Goal: Task Accomplishment & Management: Complete application form

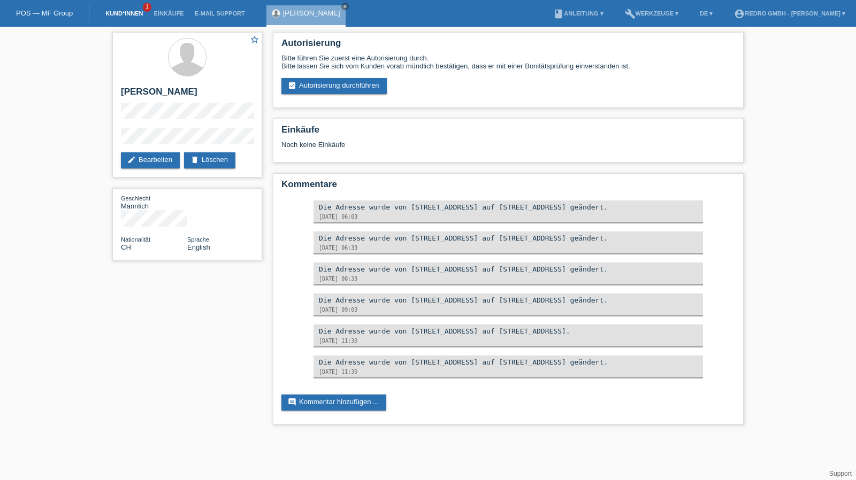
click at [115, 13] on link "Kund*innen" at bounding box center [124, 13] width 48 height 6
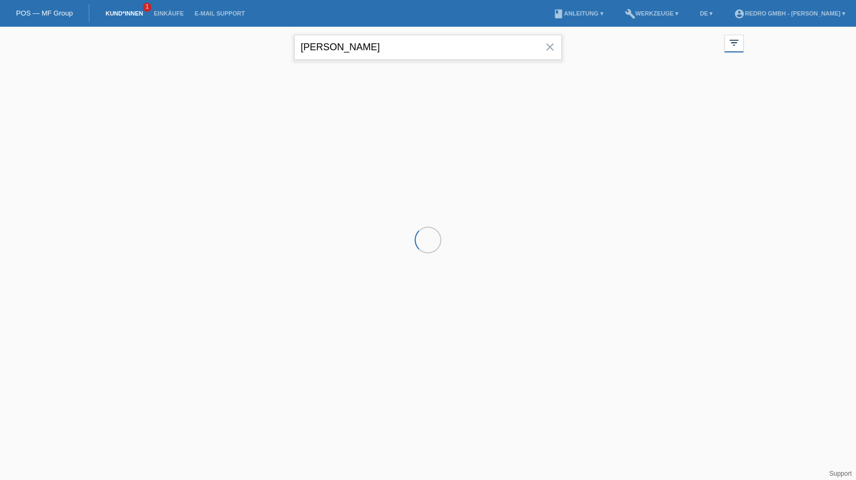
click at [383, 41] on input "flückiger" at bounding box center [427, 47] width 267 height 25
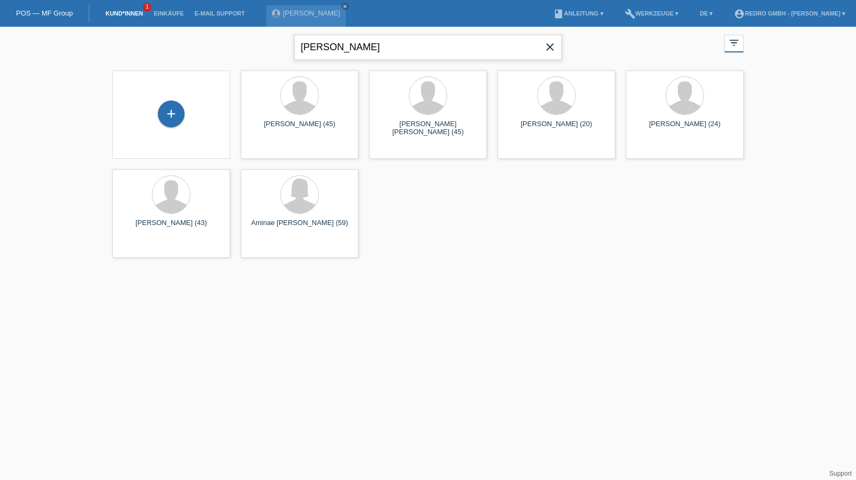
type input "[PERSON_NAME]"
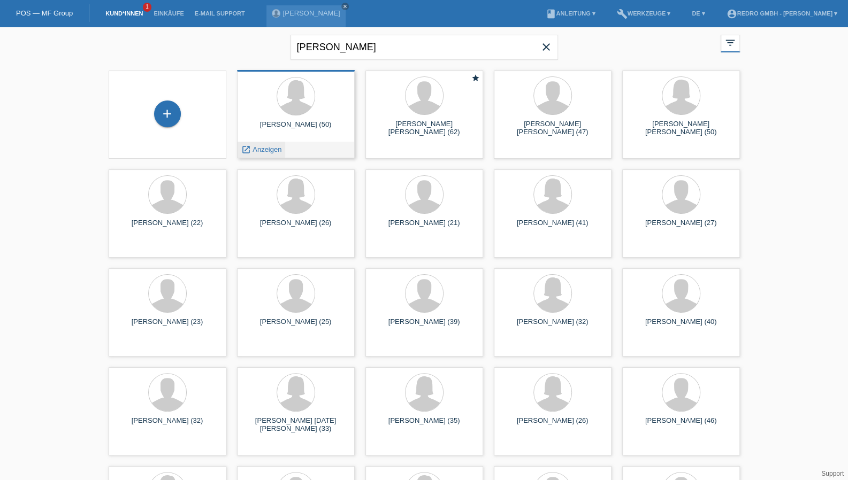
click at [264, 149] on span "Anzeigen" at bounding box center [266, 149] width 29 height 8
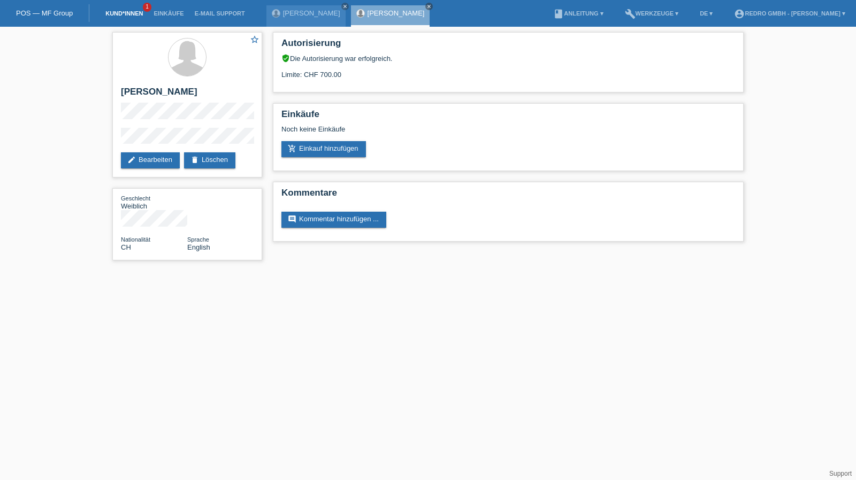
click at [111, 12] on link "Kund*innen" at bounding box center [124, 13] width 48 height 6
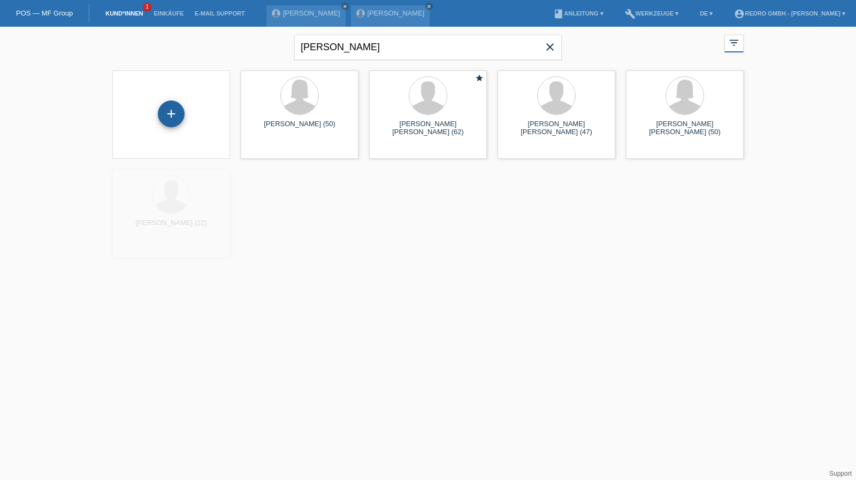
click at [179, 117] on div "+" at bounding box center [171, 114] width 26 height 18
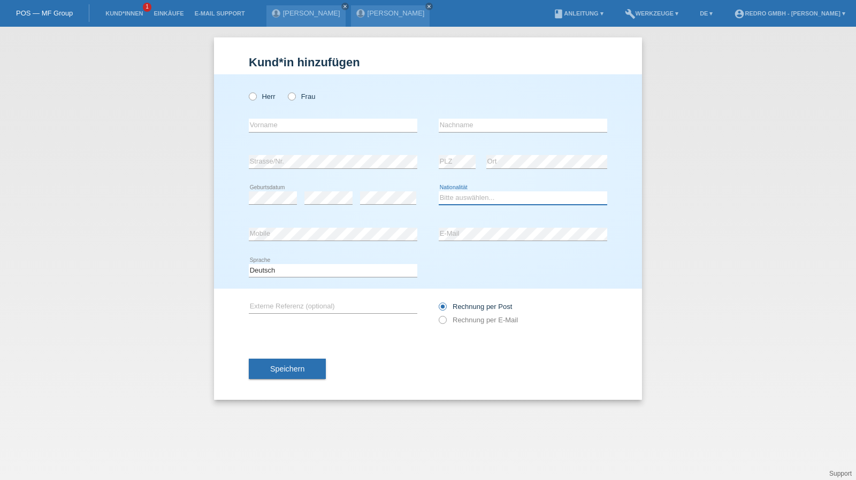
click at [477, 195] on select "Bitte auswählen... Schweiz Deutschland Liechtenstein Österreich ------------ Af…" at bounding box center [522, 197] width 168 height 13
select select "FR"
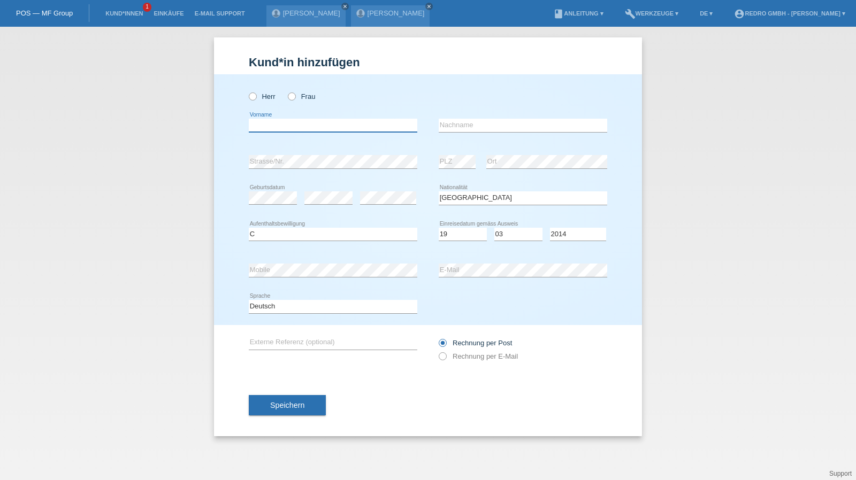
click at [321, 127] on input "text" at bounding box center [333, 125] width 168 height 13
type input "Elias Ivan"
type input "Villalba Gonzalez"
click at [308, 153] on div "error Strasse/Nr." at bounding box center [333, 162] width 168 height 36
click at [504, 126] on input "Villalba Gonzalez" at bounding box center [522, 125] width 168 height 13
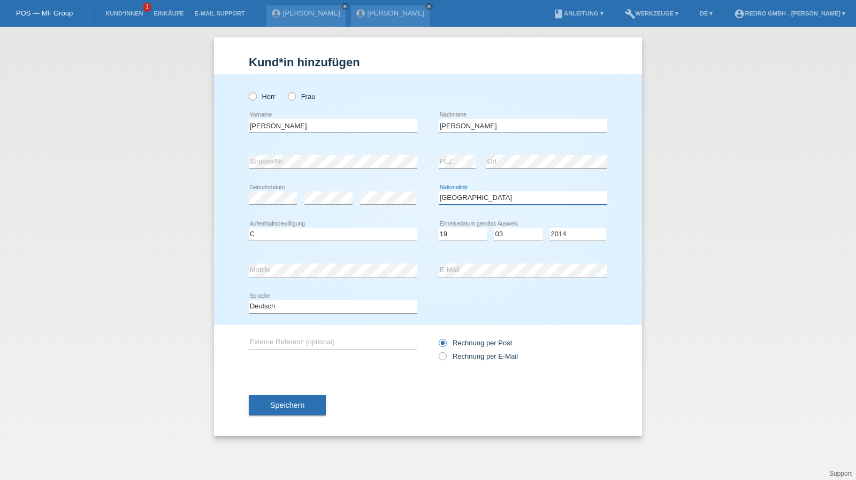
select select "PY"
select select "C"
click at [279, 302] on select "Deutsch Français Italiano English" at bounding box center [333, 306] width 168 height 13
select select "fr"
click at [249, 300] on select "Deutsch Français Italiano English" at bounding box center [333, 306] width 168 height 13
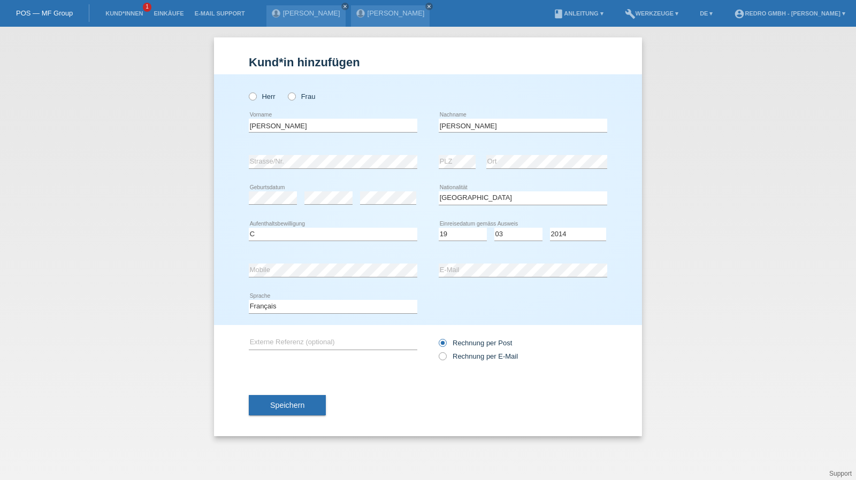
click at [294, 393] on div "Speichern" at bounding box center [428, 405] width 358 height 62
click at [290, 399] on button "Speichern" at bounding box center [287, 405] width 77 height 20
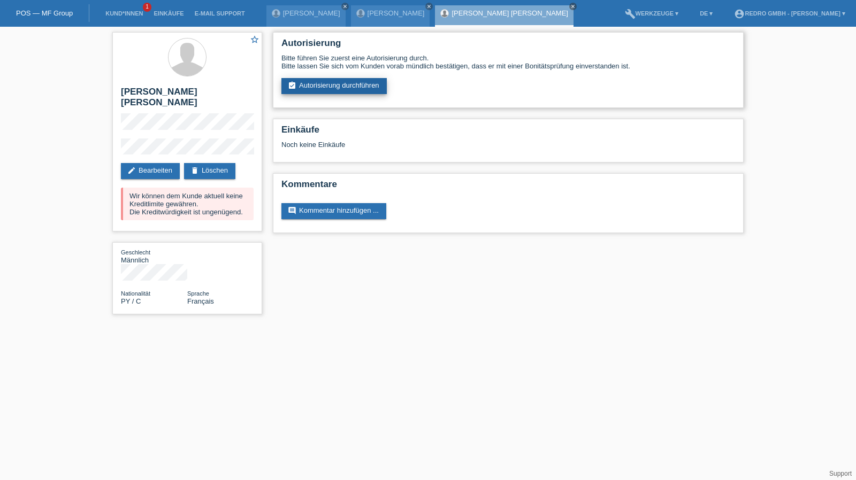
click at [324, 87] on link "assignment_turned_in Autorisierung durchführen" at bounding box center [333, 86] width 105 height 16
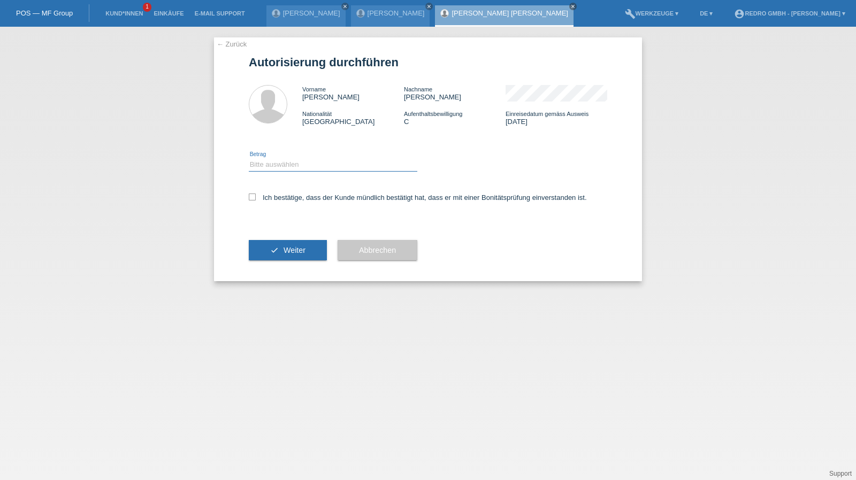
click at [297, 167] on select "Bitte auswählen CHF 1.00 - CHF 499.00 CHF 500.00 - CHF 1'999.00 CHF 2'000.00 - …" at bounding box center [333, 164] width 168 height 13
select select "1"
click at [249, 158] on select "Bitte auswählen CHF 1.00 - CHF 499.00 CHF 500.00 - CHF 1'999.00 CHF 2'000.00 - …" at bounding box center [333, 164] width 168 height 13
click at [290, 197] on label "Ich bestätige, dass der Kunde mündlich bestätigt hat, dass er mit einer Bonität…" at bounding box center [418, 198] width 338 height 8
click at [256, 197] on input "Ich bestätige, dass der Kunde mündlich bestätigt hat, dass er mit einer Bonität…" at bounding box center [252, 197] width 7 height 7
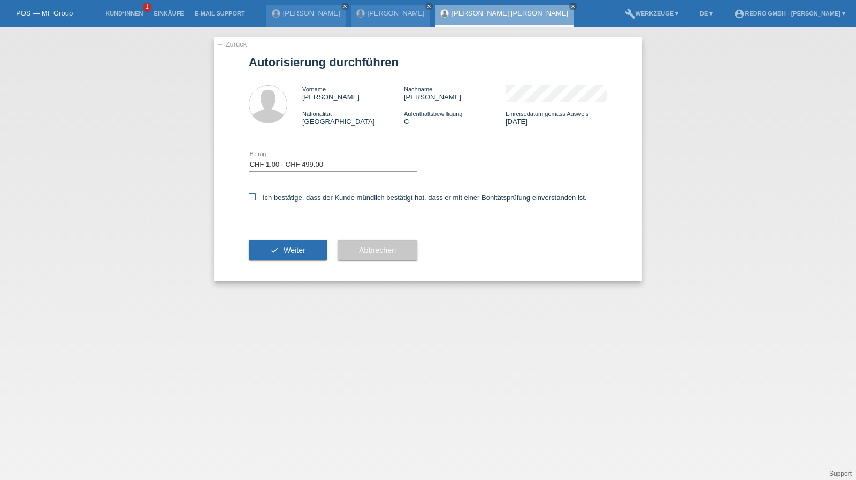
checkbox input "true"
click at [279, 264] on div "check Weiter" at bounding box center [288, 250] width 78 height 62
drag, startPoint x: 284, startPoint y: 256, endPoint x: 278, endPoint y: 237, distance: 19.8
click at [284, 256] on button "check Weiter" at bounding box center [288, 250] width 78 height 20
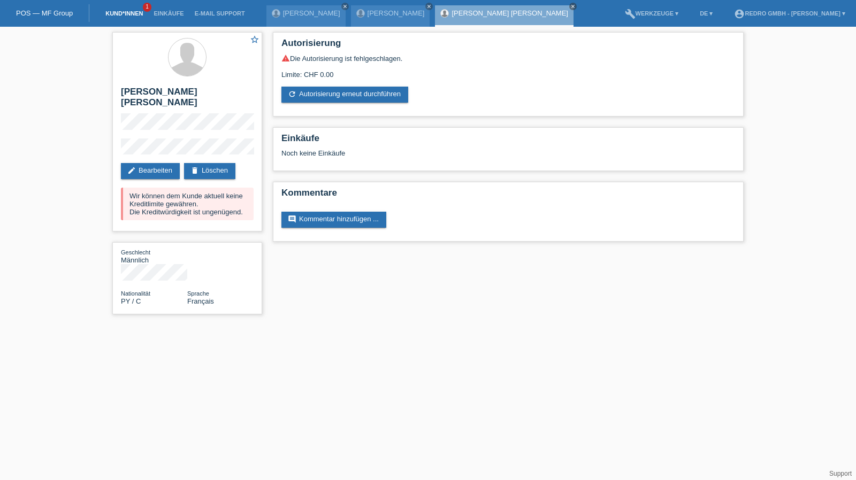
click at [110, 14] on link "Kund*innen" at bounding box center [124, 13] width 48 height 6
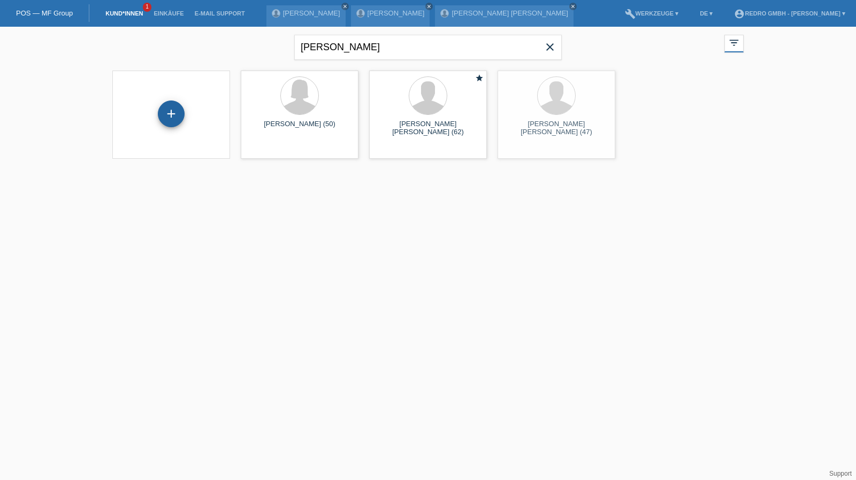
click at [165, 115] on div "+" at bounding box center [171, 114] width 27 height 27
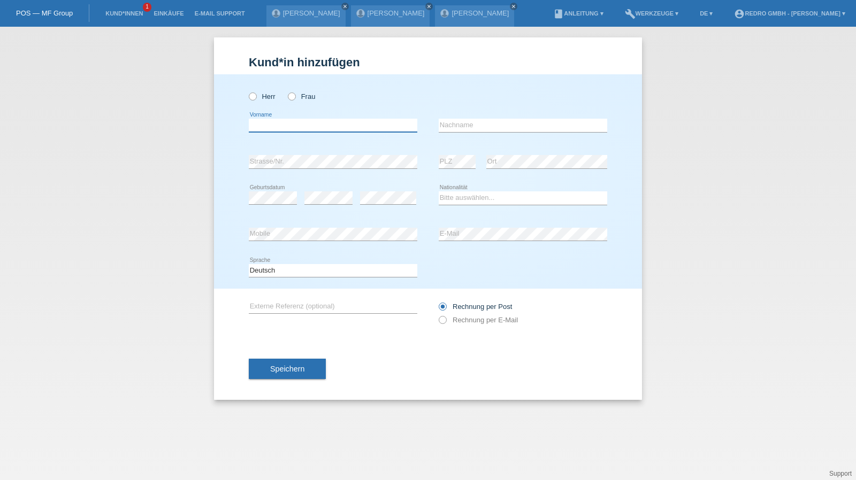
click at [293, 122] on input "text" at bounding box center [333, 125] width 168 height 13
type input "[PERSON_NAME]"
type input "Guarella"
select select "CH"
click at [265, 364] on button "Speichern" at bounding box center [287, 369] width 77 height 20
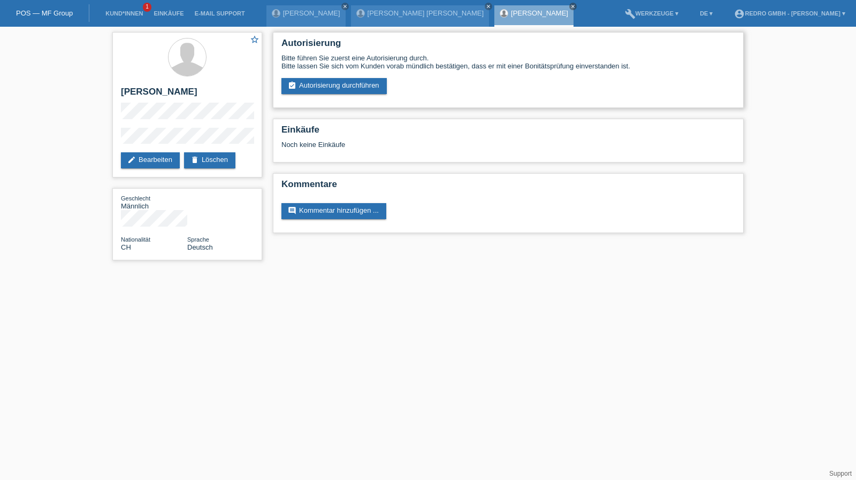
click at [331, 95] on div "Autorisierung Bitte führen Sie zuerst eine Autorisierung durch. Bitte lassen Si…" at bounding box center [508, 70] width 471 height 76
click at [331, 91] on link "assignment_turned_in Autorisierung durchführen" at bounding box center [333, 86] width 105 height 16
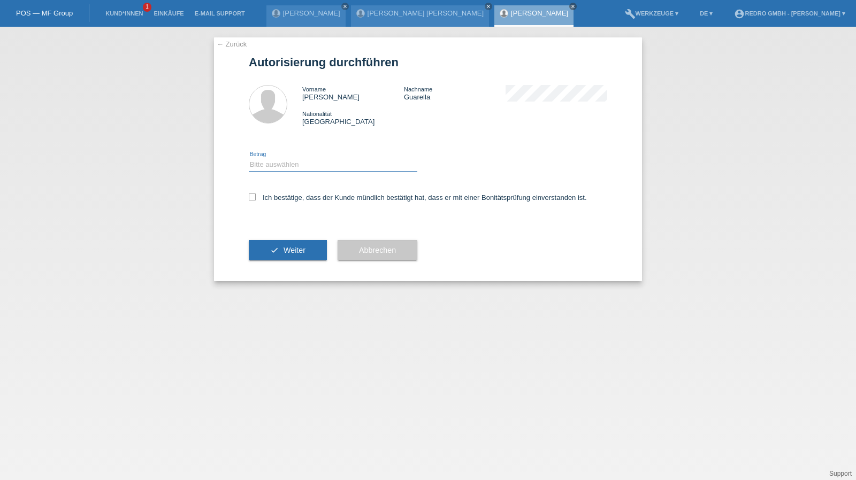
click at [305, 166] on select "Bitte auswählen CHF 1.00 - CHF 499.00 CHF 500.00 - CHF 1'999.00 CHF 2'000.00 - …" at bounding box center [333, 164] width 168 height 13
select select "1"
click at [249, 158] on select "Bitte auswählen CHF 1.00 - CHF 499.00 CHF 500.00 - CHF 1'999.00 CHF 2'000.00 - …" at bounding box center [333, 164] width 168 height 13
click at [289, 199] on label "Ich bestätige, dass der Kunde mündlich bestätigt hat, dass er mit einer Bonität…" at bounding box center [418, 198] width 338 height 8
click at [256, 199] on input "Ich bestätige, dass der Kunde mündlich bestätigt hat, dass er mit einer Bonität…" at bounding box center [252, 197] width 7 height 7
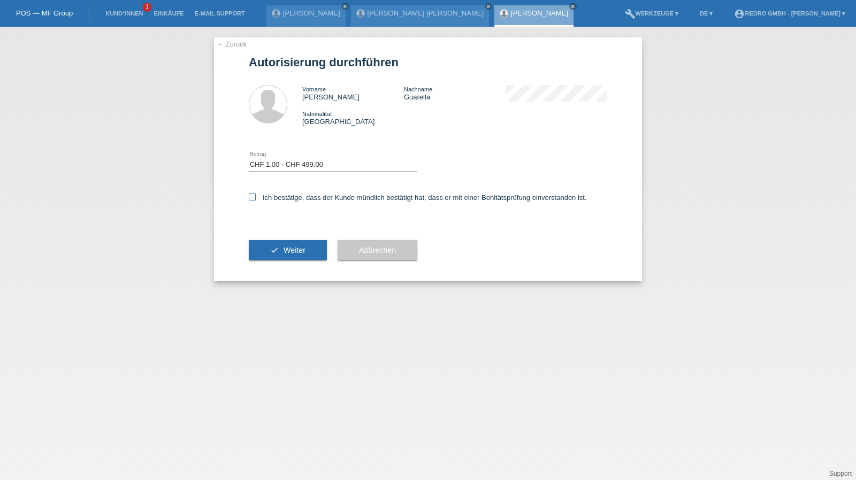
checkbox input "true"
click at [276, 239] on div "check Weiter" at bounding box center [288, 250] width 78 height 62
click at [273, 250] on icon "check" at bounding box center [274, 250] width 9 height 9
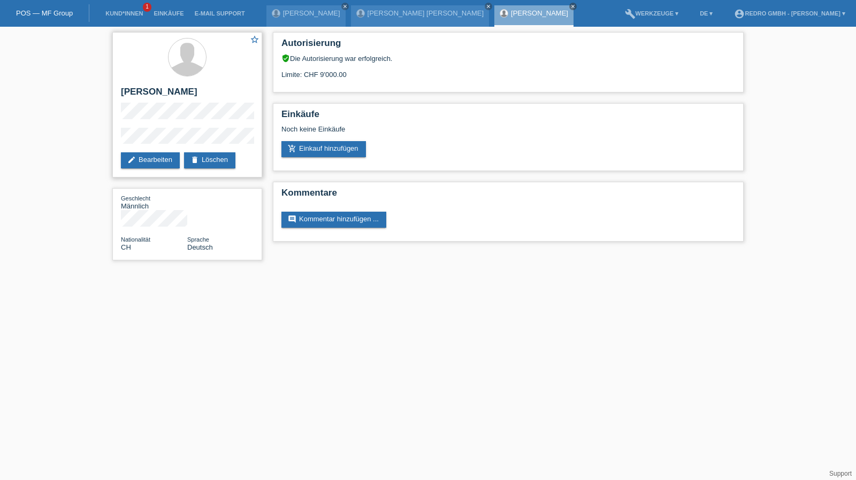
click at [149, 96] on h2 "[PERSON_NAME]" at bounding box center [187, 95] width 133 height 16
drag, startPoint x: 149, startPoint y: 96, endPoint x: 149, endPoint y: 77, distance: 19.3
click at [149, 96] on h2 "[PERSON_NAME]" at bounding box center [187, 95] width 133 height 16
copy div "[PERSON_NAME]"
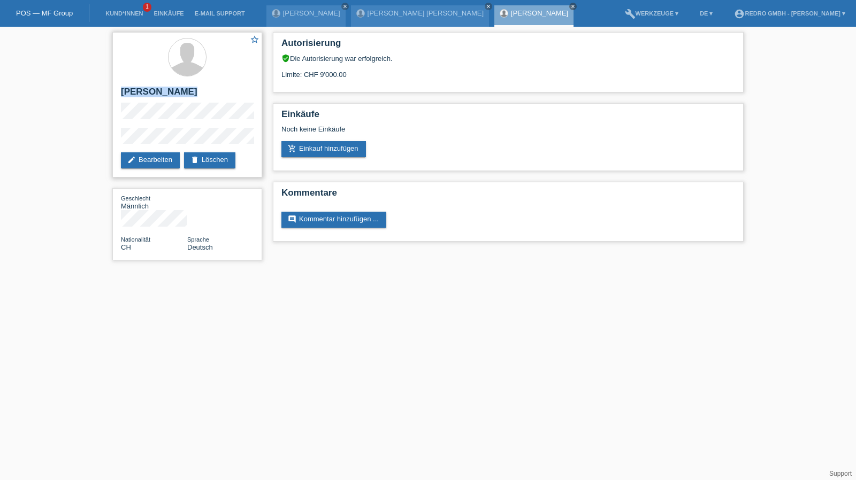
click at [164, 96] on h2 "[PERSON_NAME]" at bounding box center [187, 95] width 133 height 16
click at [164, 95] on h2 "[PERSON_NAME]" at bounding box center [187, 95] width 133 height 16
click at [112, 140] on div "star_border Dario Guarella edit Bearbeiten delete Löschen" at bounding box center [187, 104] width 150 height 145
click at [110, 11] on link "Kund*innen" at bounding box center [124, 13] width 48 height 6
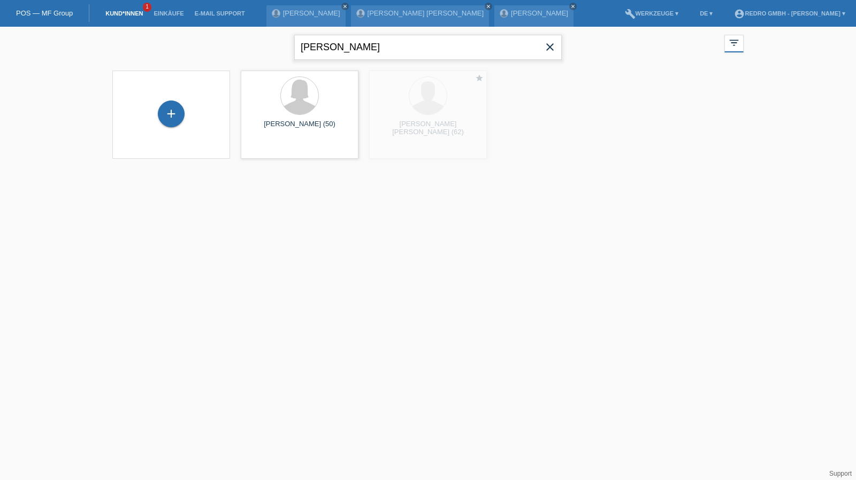
click at [347, 50] on input "[PERSON_NAME]" at bounding box center [427, 47] width 267 height 25
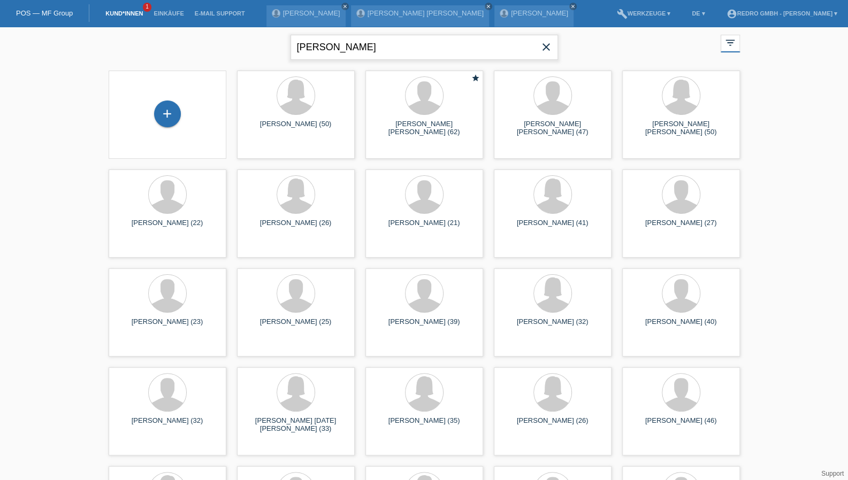
click at [338, 47] on input "[PERSON_NAME]" at bounding box center [423, 47] width 267 height 25
type input "[DEMOGRAPHIC_DATA]"
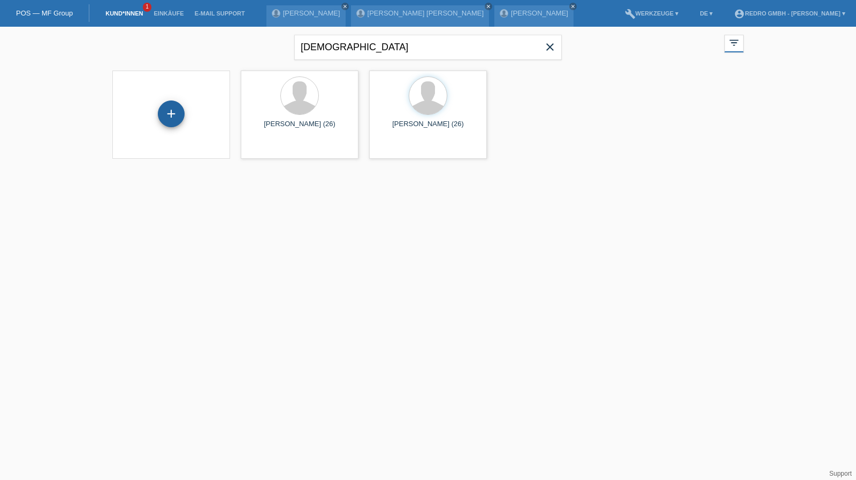
click at [171, 119] on div "+" at bounding box center [171, 114] width 27 height 27
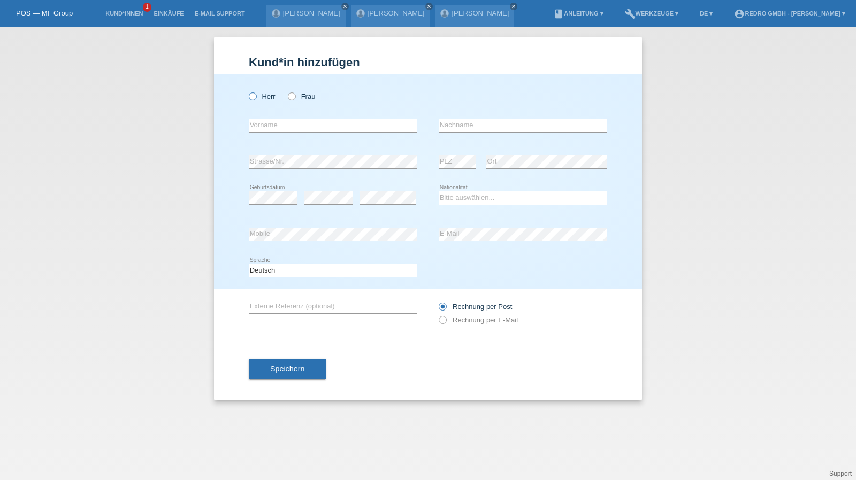
click at [264, 95] on label "Herr" at bounding box center [262, 97] width 27 height 8
click at [256, 95] on input "Herr" at bounding box center [252, 96] width 7 height 7
radio input "true"
click at [267, 122] on input "text" at bounding box center [333, 125] width 168 height 13
type input "Mihai-Iulius"
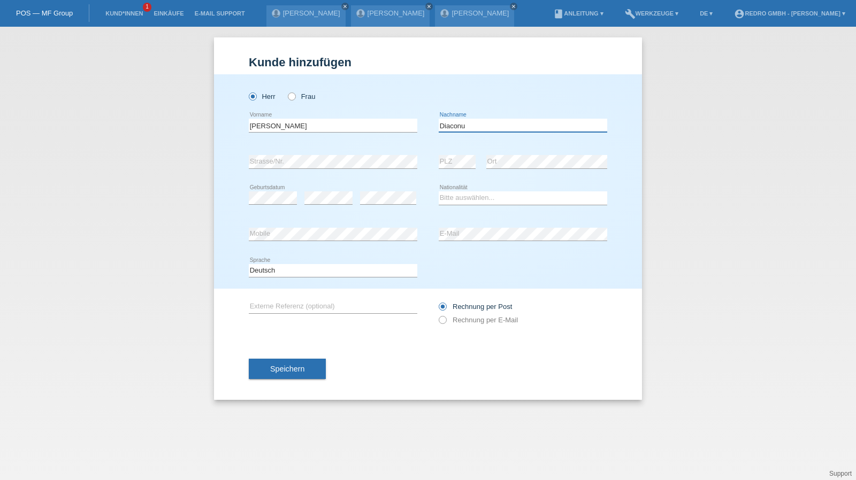
type input "Diaconu"
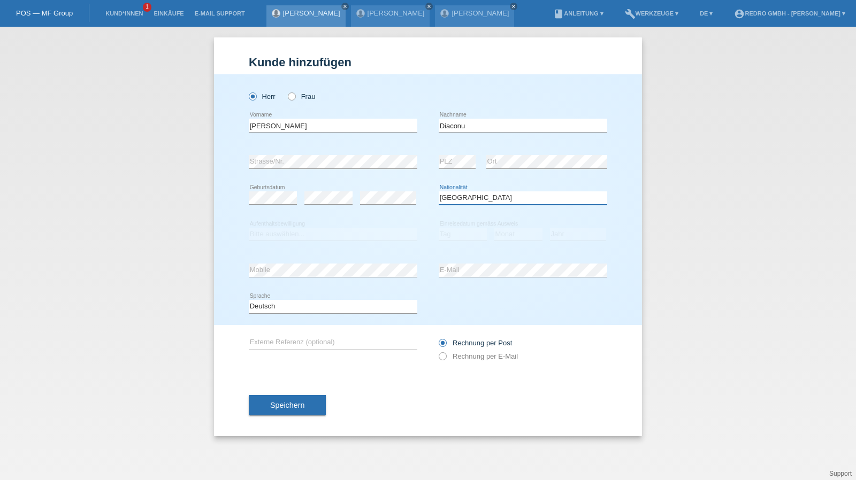
select select "RO"
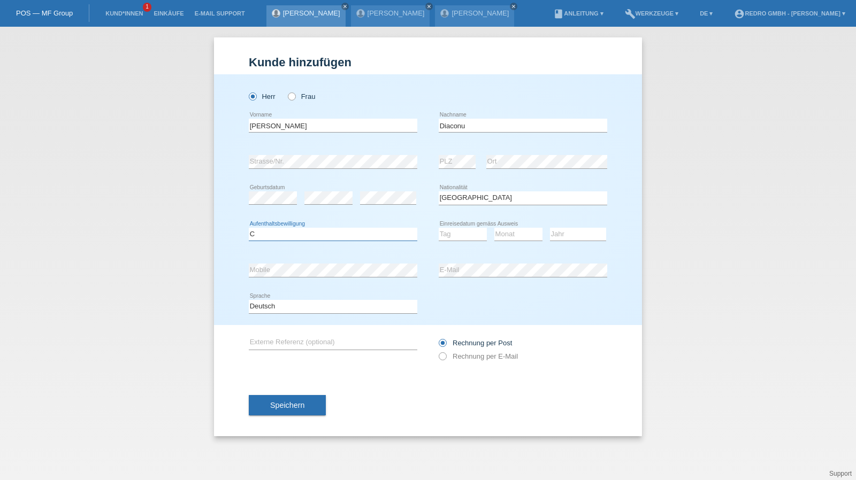
select select "B"
select select "01"
select select "05"
select select "2022"
click at [276, 407] on span "Speichern" at bounding box center [287, 405] width 34 height 9
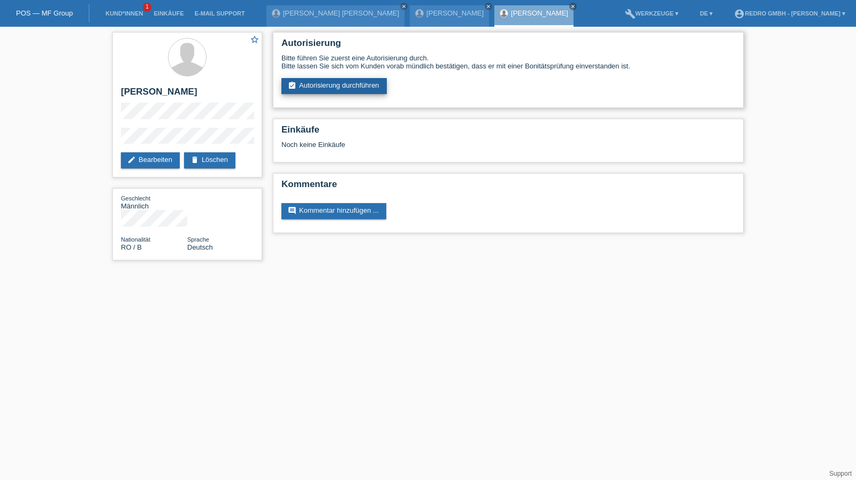
click at [347, 90] on link "assignment_turned_in Autorisierung durchführen" at bounding box center [333, 86] width 105 height 16
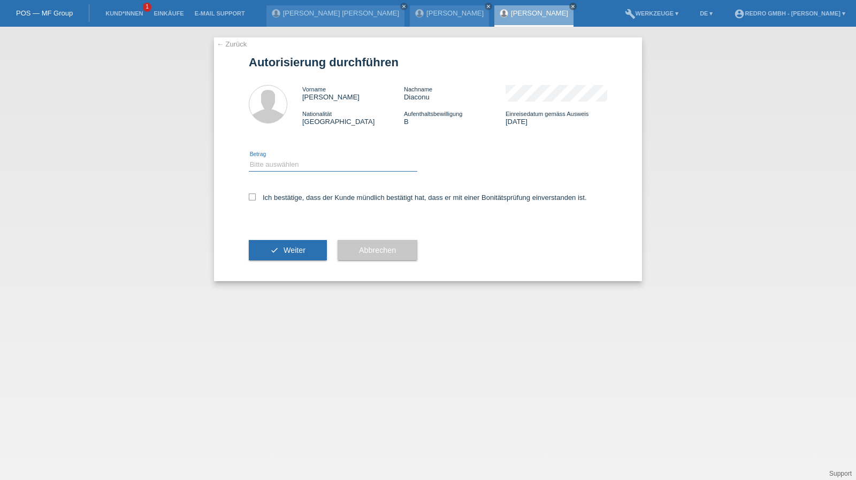
click at [307, 168] on select "Bitte auswählen CHF 1.00 - CHF 499.00 CHF 500.00 - CHF 1'999.00 CHF 2'000.00 - …" at bounding box center [333, 164] width 168 height 13
select select "1"
click at [249, 158] on select "Bitte auswählen CHF 1.00 - CHF 499.00 CHF 500.00 - CHF 1'999.00 CHF 2'000.00 - …" at bounding box center [333, 164] width 168 height 13
click at [288, 196] on label "Ich bestätige, dass der Kunde mündlich bestätigt hat, dass er mit einer Bonität…" at bounding box center [418, 198] width 338 height 8
click at [256, 196] on input "Ich bestätige, dass der Kunde mündlich bestätigt hat, dass er mit einer Bonität…" at bounding box center [252, 197] width 7 height 7
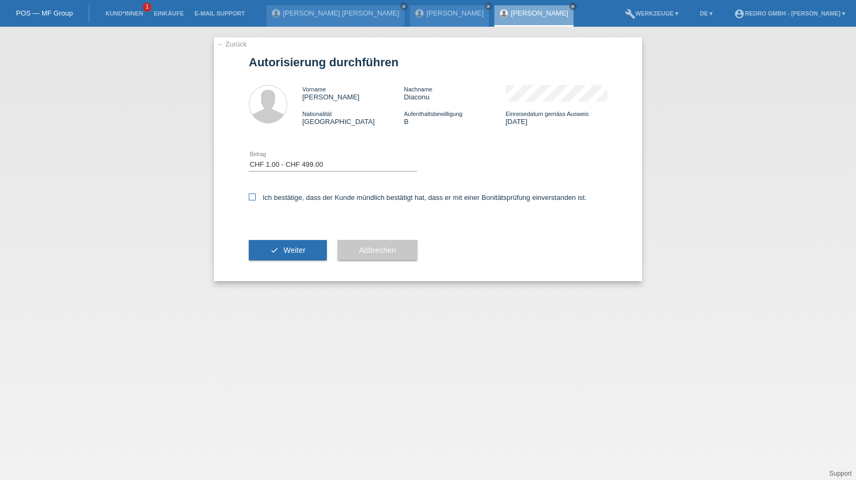
checkbox input "true"
click at [282, 234] on div "check Weiter" at bounding box center [288, 250] width 78 height 62
click at [281, 239] on div "check Weiter" at bounding box center [288, 250] width 78 height 62
click at [281, 245] on button "check Weiter" at bounding box center [288, 250] width 78 height 20
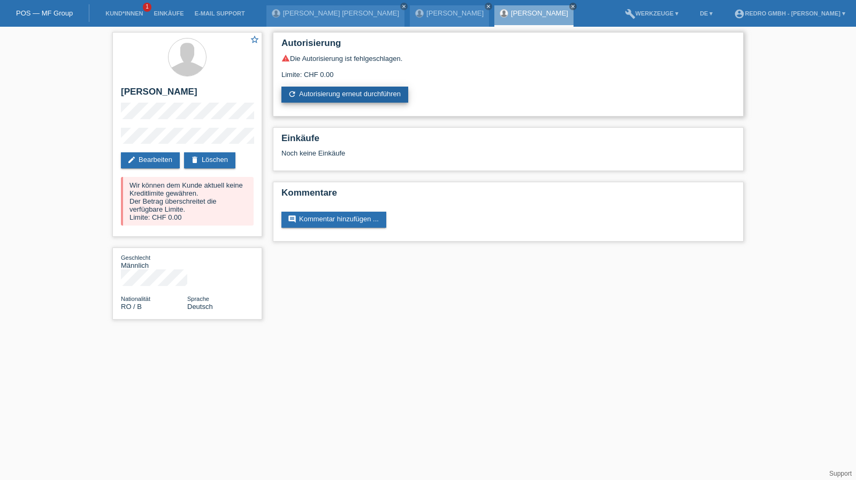
click at [330, 100] on link "refresh Autorisierung erneut durchführen" at bounding box center [344, 95] width 127 height 16
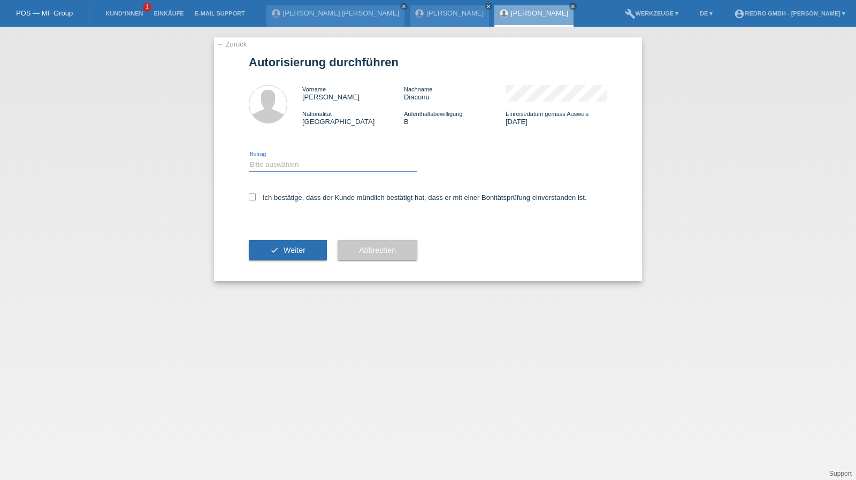
drag, startPoint x: 287, startPoint y: 164, endPoint x: 286, endPoint y: 170, distance: 6.0
click at [287, 164] on select "Bitte auswählen CHF 1.00 - CHF 499.00 CHF 500.00 - CHF 1'999.00 CHF 2'000.00 - …" at bounding box center [333, 164] width 168 height 13
select select "1"
click at [249, 158] on select "Bitte auswählen CHF 1.00 - CHF 499.00 CHF 500.00 - CHF 1'999.00 CHF 2'000.00 - …" at bounding box center [333, 164] width 168 height 13
click at [279, 194] on div "Ich bestätige, dass der Kunde mündlich bestätigt hat, dass er mit einer Bonität…" at bounding box center [428, 201] width 358 height 36
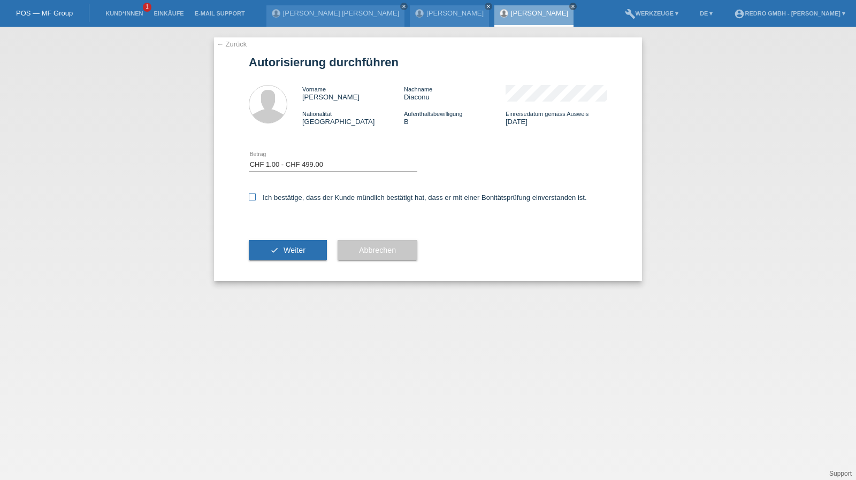
drag, startPoint x: 282, startPoint y: 198, endPoint x: 275, endPoint y: 249, distance: 51.3
click at [282, 198] on label "Ich bestätige, dass der Kunde mündlich bestätigt hat, dass er mit einer Bonität…" at bounding box center [418, 198] width 338 height 8
click at [256, 198] on input "Ich bestätige, dass der Kunde mündlich bestätigt hat, dass er mit einer Bonität…" at bounding box center [252, 197] width 7 height 7
checkbox input "true"
click at [275, 249] on button "check Weiter" at bounding box center [288, 250] width 78 height 20
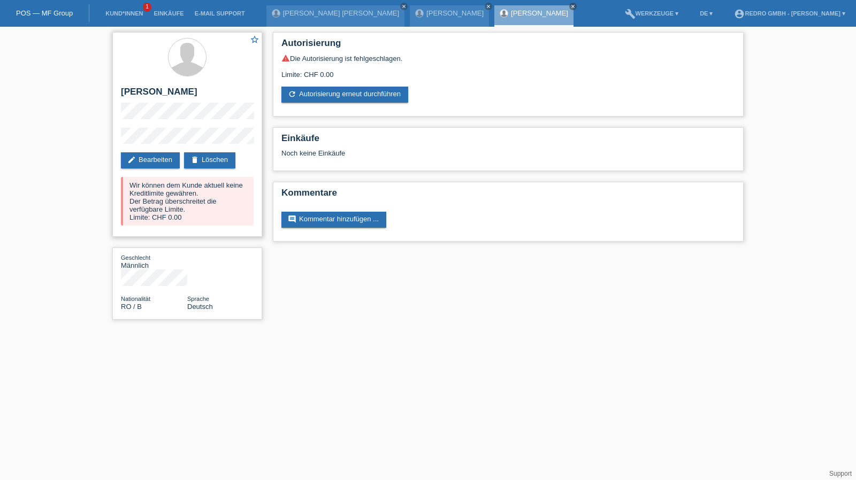
click at [168, 94] on h2 "[PERSON_NAME]" at bounding box center [187, 95] width 133 height 16
copy div "[PERSON_NAME]"
click at [133, 13] on link "Kund*innen" at bounding box center [124, 13] width 48 height 6
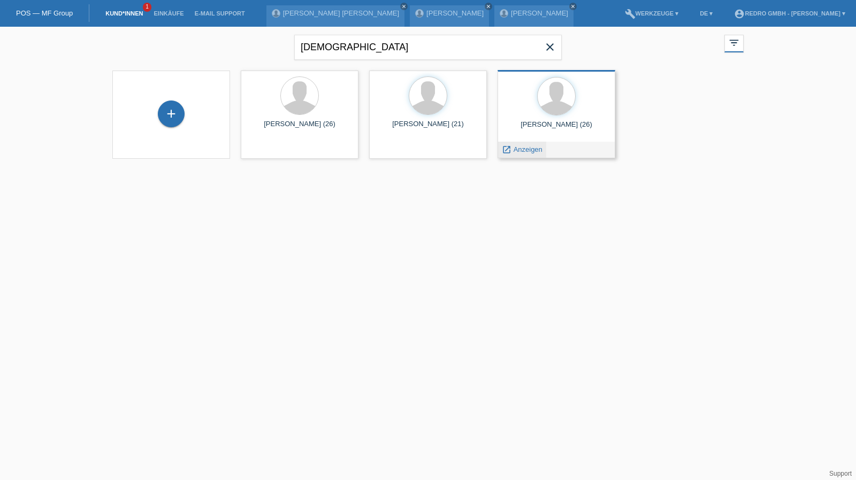
click at [518, 149] on span "Anzeigen" at bounding box center [527, 149] width 29 height 8
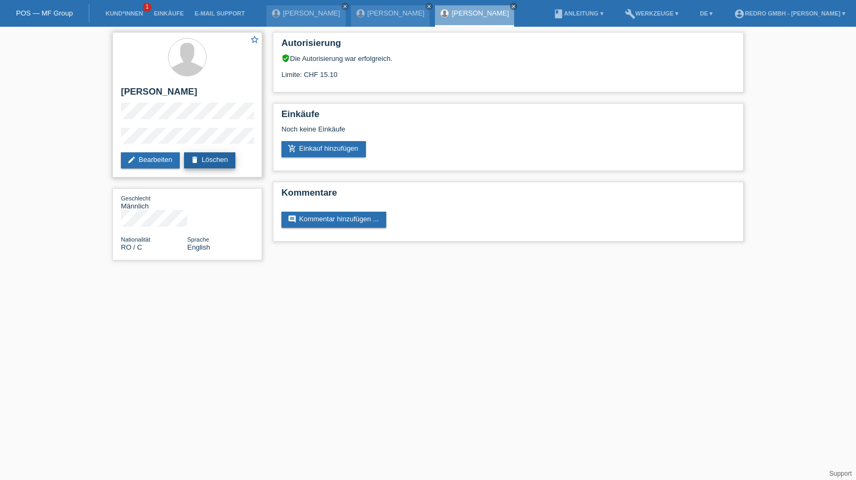
click at [222, 161] on link "delete Löschen" at bounding box center [209, 160] width 51 height 16
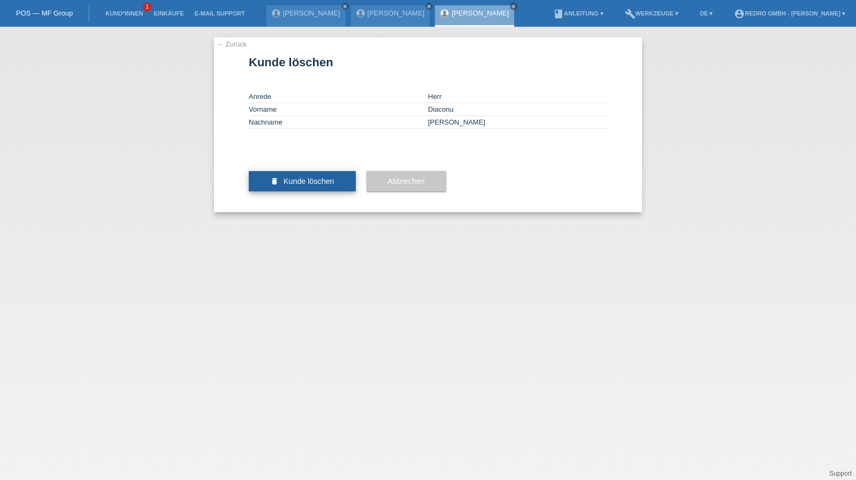
click at [322, 186] on span "Kunde löschen" at bounding box center [308, 181] width 51 height 9
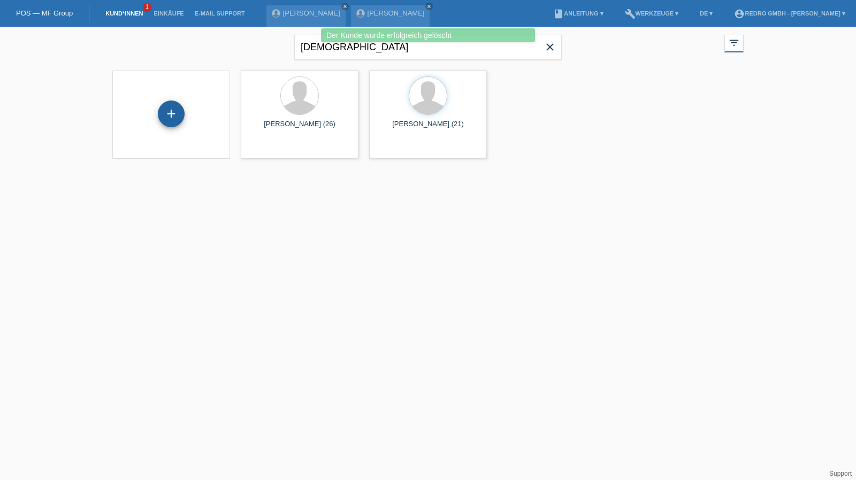
click at [174, 116] on div "+" at bounding box center [171, 114] width 27 height 27
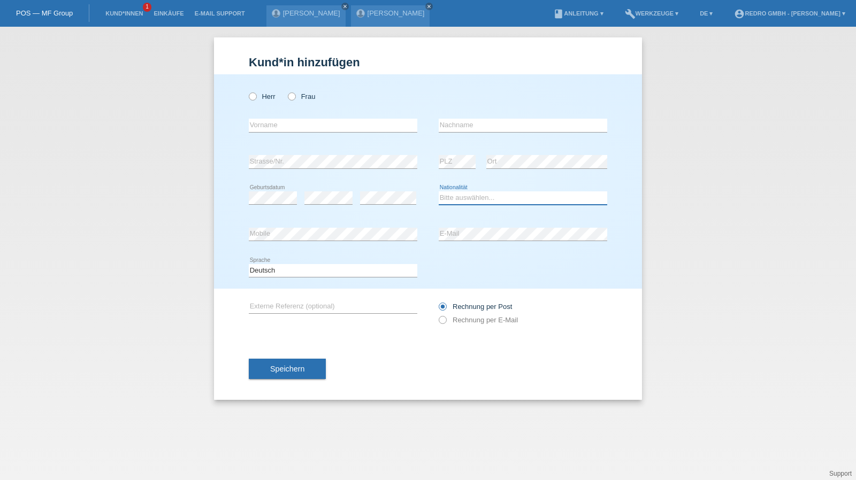
click at [468, 195] on select "Bitte auswählen... [GEOGRAPHIC_DATA] [GEOGRAPHIC_DATA] [GEOGRAPHIC_DATA] [GEOGR…" at bounding box center [522, 197] width 168 height 13
click at [468, 195] on select "Bitte auswählen... Schweiz Deutschland Liechtenstein Österreich ------------ Af…" at bounding box center [522, 197] width 168 height 13
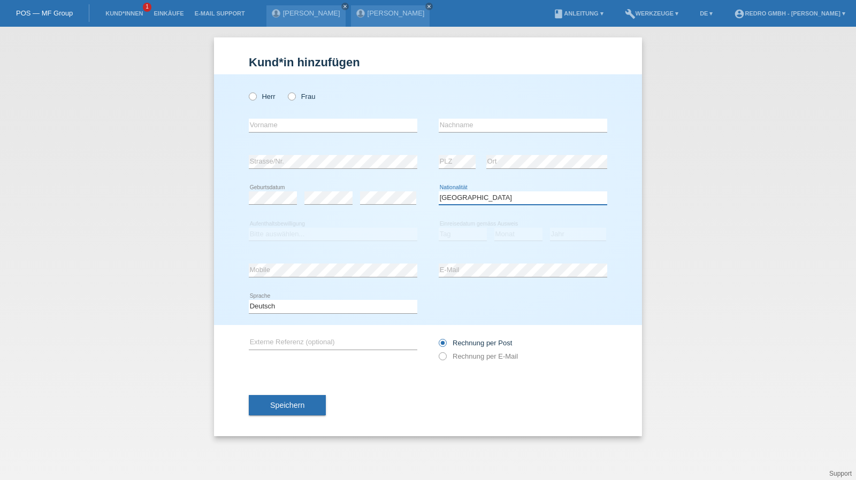
select select "RO"
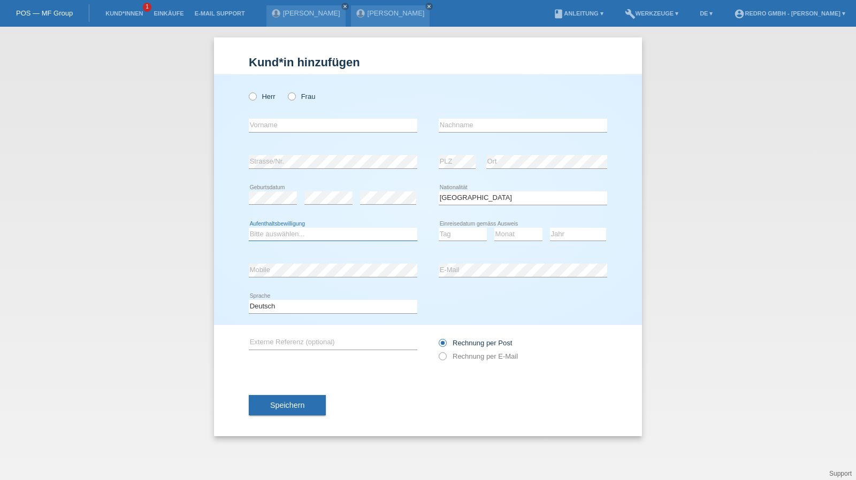
select select "B"
select select "10"
select select "04"
select select "2022"
click at [352, 122] on input "text" at bounding box center [333, 125] width 168 height 13
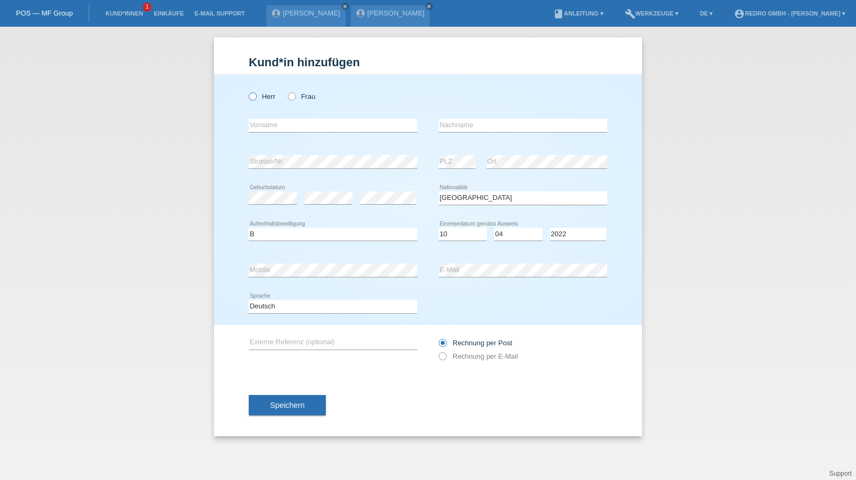
click at [274, 97] on label "Herr" at bounding box center [262, 97] width 27 height 8
click at [256, 97] on input "Herr" at bounding box center [252, 96] width 7 height 7
radio input "true"
click at [275, 126] on input "text" at bounding box center [333, 125] width 168 height 13
type input "D"
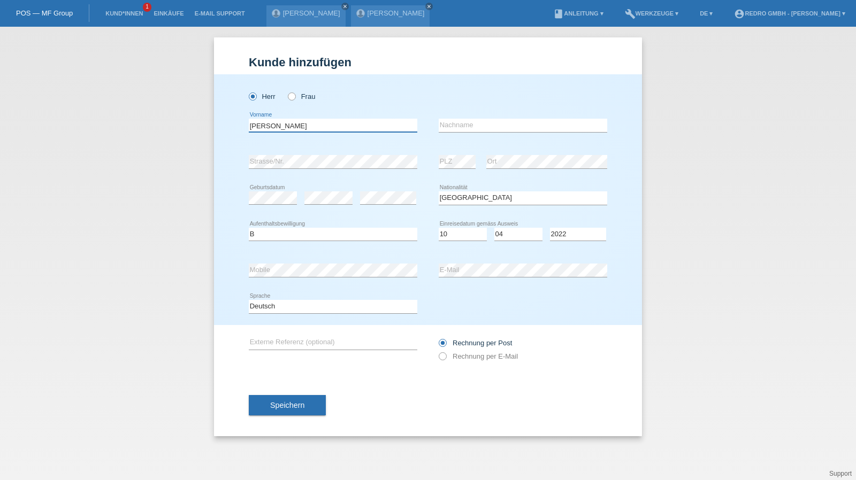
type input "[PERSON_NAME]"
type input "Diaconu"
click at [278, 403] on span "Speichern" at bounding box center [287, 405] width 34 height 9
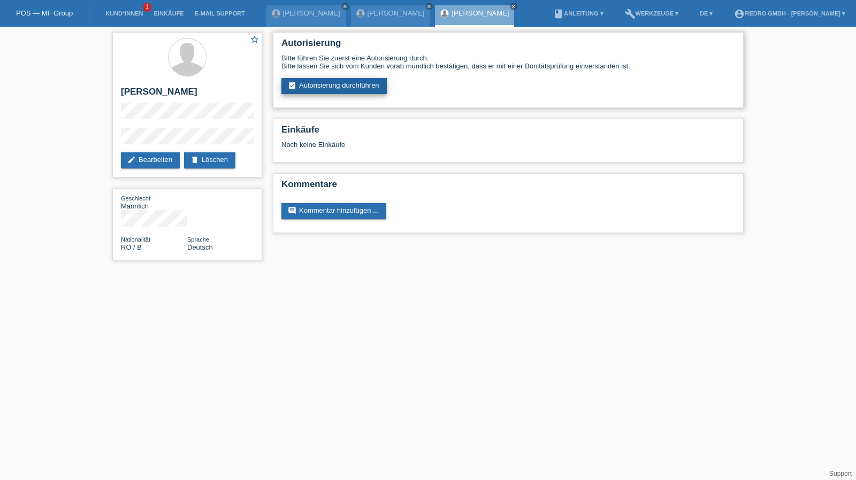
click at [354, 87] on link "assignment_turned_in Autorisierung durchführen" at bounding box center [333, 86] width 105 height 16
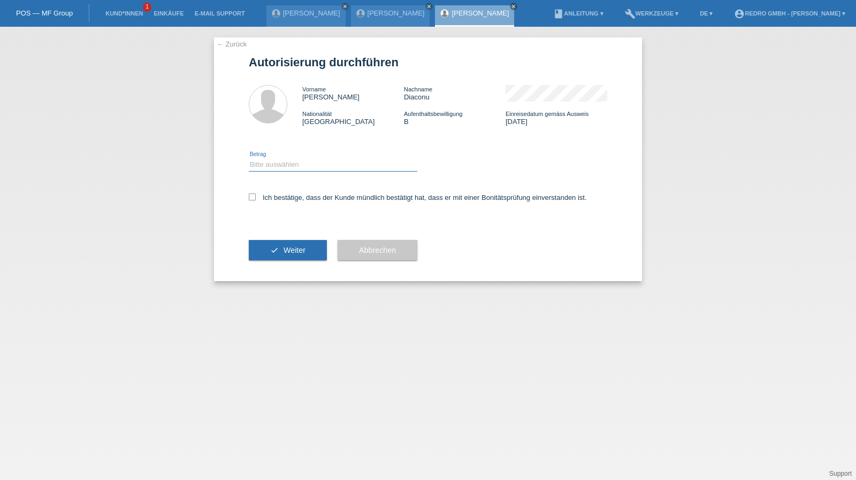
click at [283, 166] on select "Bitte auswählen CHF 1.00 - CHF 499.00 CHF 500.00 - CHF 1'999.00 CHF 2'000.00 - …" at bounding box center [333, 164] width 168 height 13
select select "1"
click at [249, 158] on select "Bitte auswählen CHF 1.00 - CHF 499.00 CHF 500.00 - CHF 1'999.00 CHF 2'000.00 - …" at bounding box center [333, 164] width 168 height 13
click at [271, 203] on div "Ich bestätige, dass der Kunde mündlich bestätigt hat, dass er mit einer Bonität…" at bounding box center [428, 201] width 358 height 36
click at [284, 199] on label "Ich bestätige, dass der Kunde mündlich bestätigt hat, dass er mit einer Bonität…" at bounding box center [418, 198] width 338 height 8
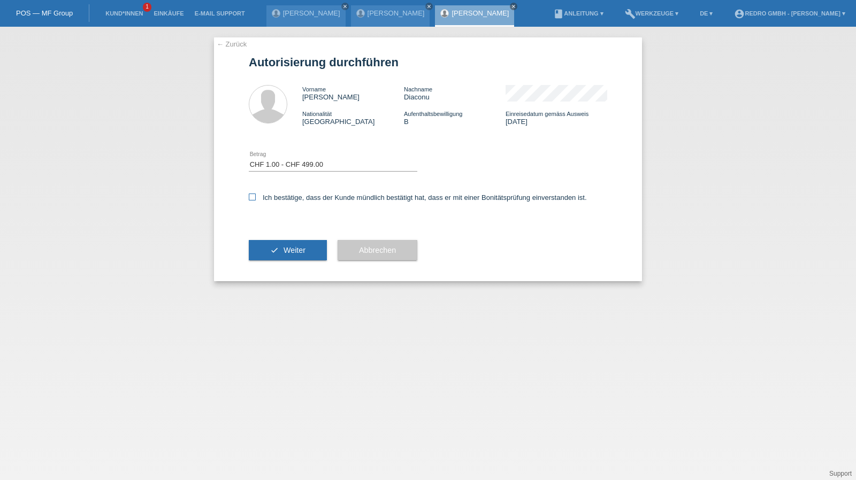
click at [256, 199] on input "Ich bestätige, dass der Kunde mündlich bestätigt hat, dass er mit einer Bonität…" at bounding box center [252, 197] width 7 height 7
checkbox input "true"
click at [277, 245] on button "check Weiter" at bounding box center [288, 250] width 78 height 20
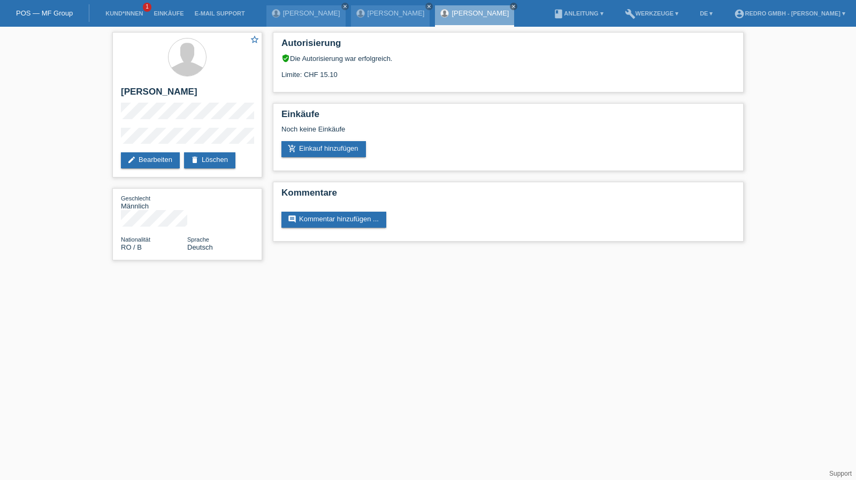
drag, startPoint x: 121, startPoint y: 18, endPoint x: 125, endPoint y: 13, distance: 6.1
click at [121, 18] on li "Kund*innen 1" at bounding box center [124, 13] width 48 height 27
click at [125, 13] on link "Kund*innen" at bounding box center [124, 13] width 48 height 6
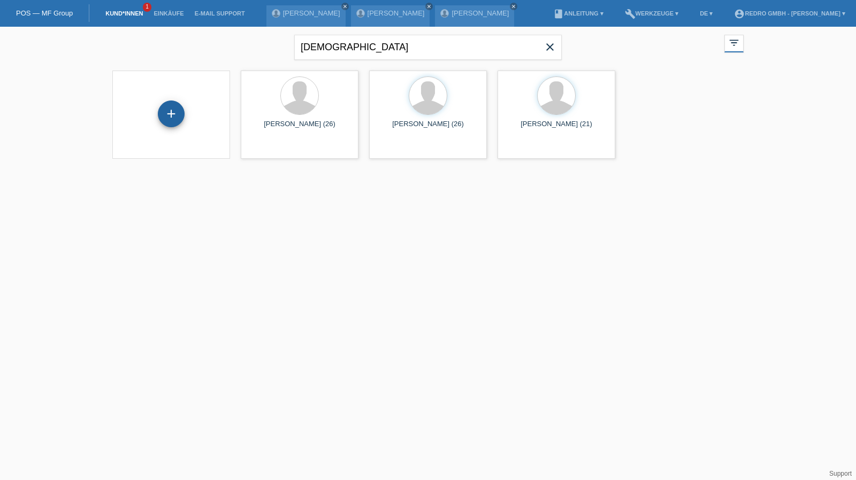
click at [176, 102] on div "+" at bounding box center [171, 114] width 27 height 27
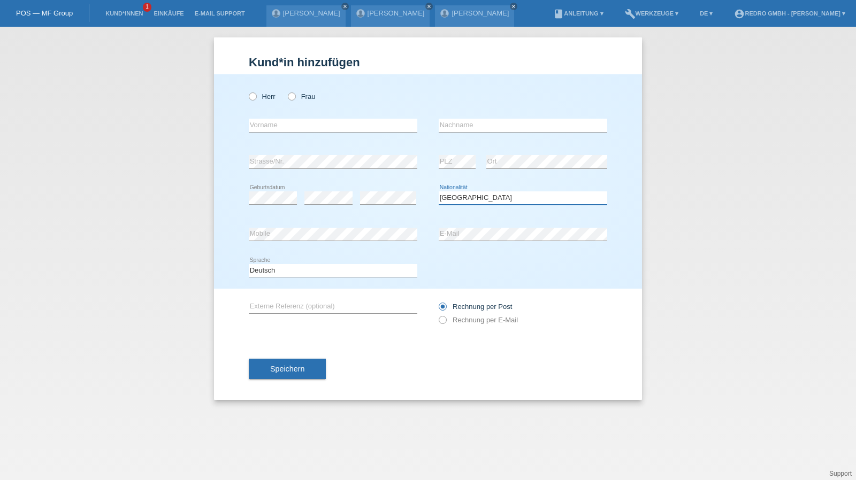
click at [477, 198] on select "Bitte auswählen... [GEOGRAPHIC_DATA] [GEOGRAPHIC_DATA] [GEOGRAPHIC_DATA] [GEOGR…" at bounding box center [522, 197] width 168 height 13
select select "ER"
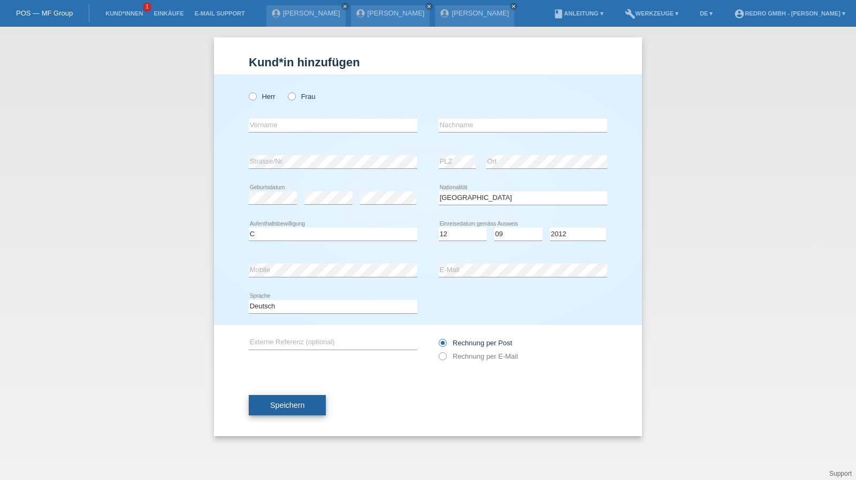
click at [278, 410] on button "Speichern" at bounding box center [287, 405] width 77 height 20
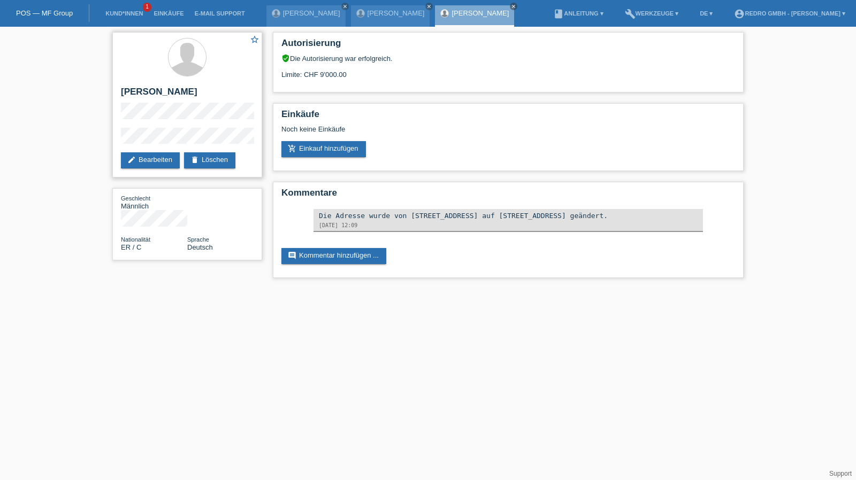
click at [155, 90] on h2 "[PERSON_NAME]" at bounding box center [187, 95] width 133 height 16
click at [155, 90] on h2 "[PERSON_NAME] Weldu" at bounding box center [187, 95] width 133 height 16
copy div "[PERSON_NAME] Weldu"
click at [95, 138] on div "star_border Dawit Weldu edit Bearbeiten delete Löschen Geschlecht Männlich Nati…" at bounding box center [428, 158] width 856 height 262
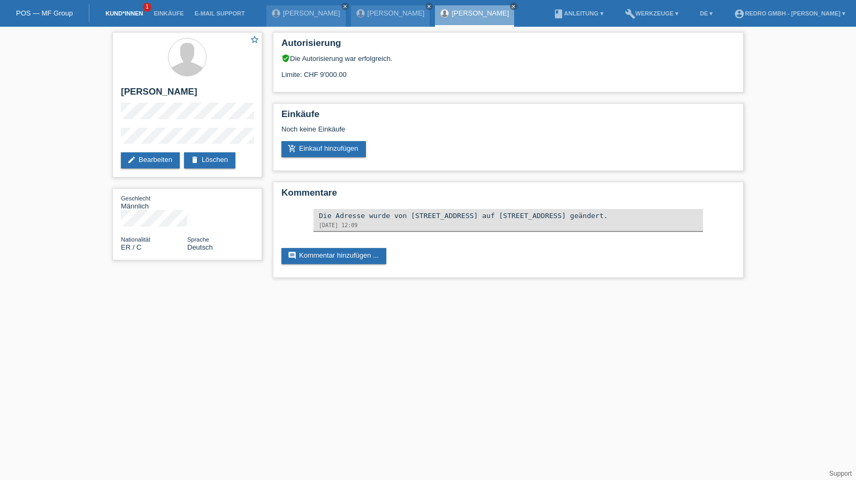
click at [129, 12] on link "Kund*innen" at bounding box center [124, 13] width 48 height 6
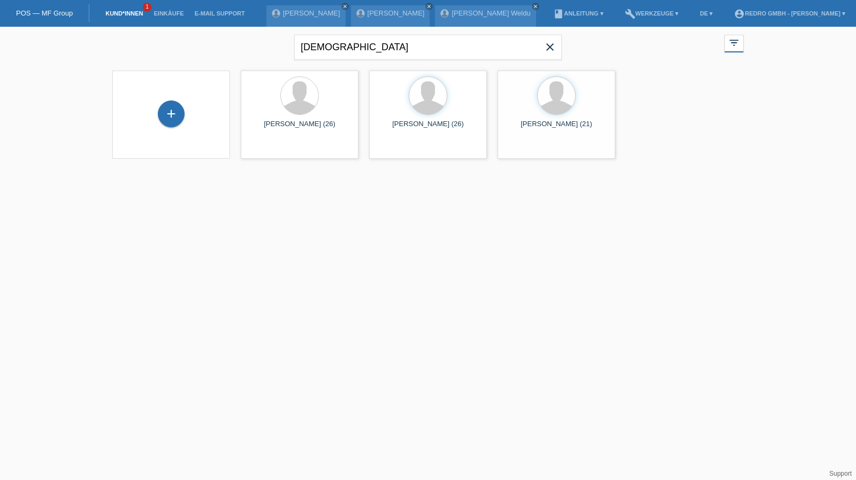
click at [193, 113] on div "+" at bounding box center [171, 115] width 101 height 28
click at [182, 115] on div "+" at bounding box center [171, 114] width 27 height 27
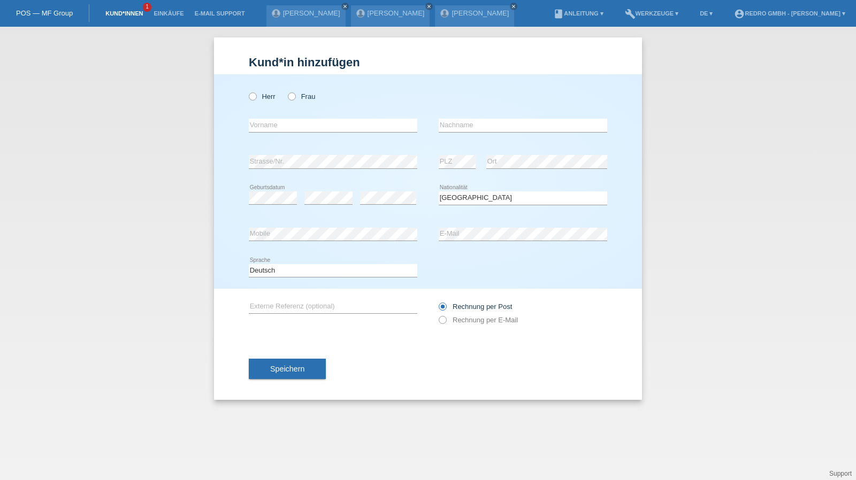
click at [125, 17] on link "Kund*innen" at bounding box center [124, 13] width 48 height 6
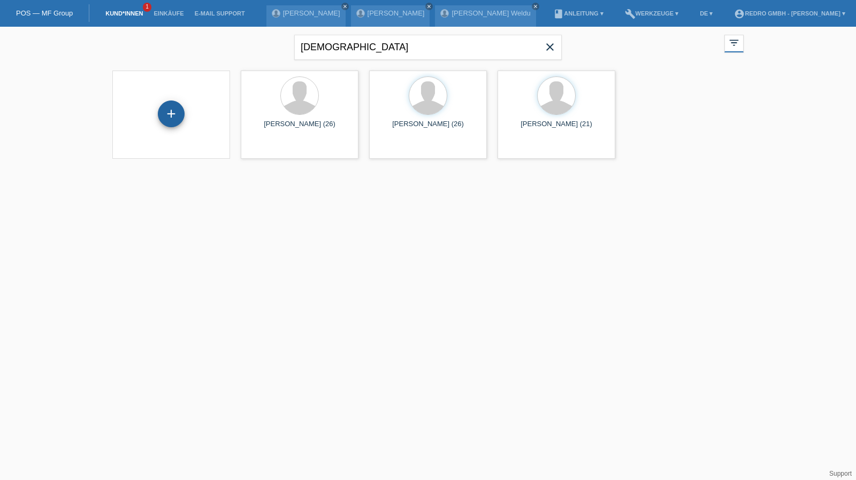
click at [173, 106] on div "+" at bounding box center [171, 114] width 27 height 27
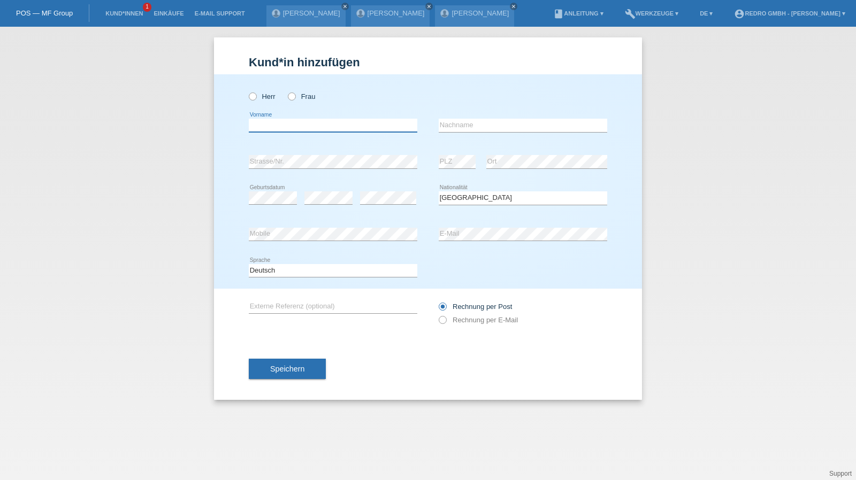
click at [311, 125] on input "text" at bounding box center [333, 125] width 168 height 13
type input "[PERSON_NAME]"
click at [501, 125] on input "[PERSON_NAME]" at bounding box center [522, 125] width 168 height 13
select select "CH"
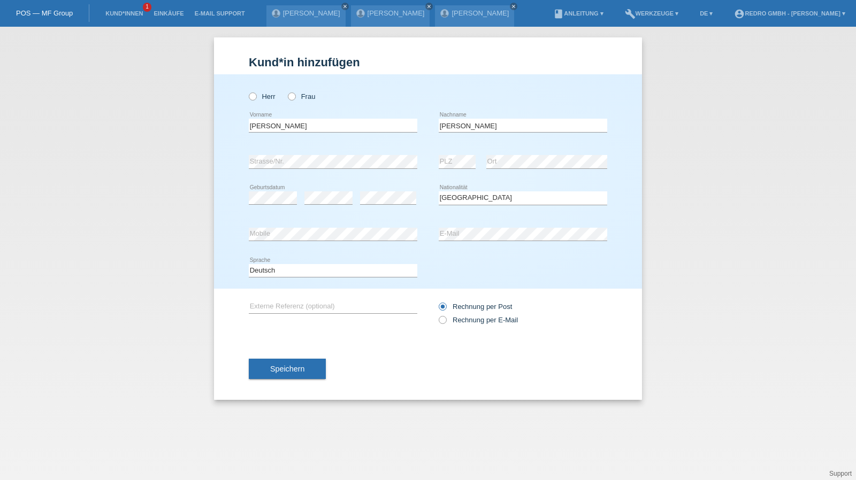
drag, startPoint x: 295, startPoint y: 263, endPoint x: 292, endPoint y: 268, distance: 6.7
click at [295, 263] on div "Deutsch Français Italiano English error Sprache" at bounding box center [333, 271] width 168 height 36
click at [288, 272] on select "Deutsch Français Italiano English" at bounding box center [333, 270] width 168 height 13
select select "fr"
click at [249, 264] on select "Deutsch Français Italiano English" at bounding box center [333, 270] width 168 height 13
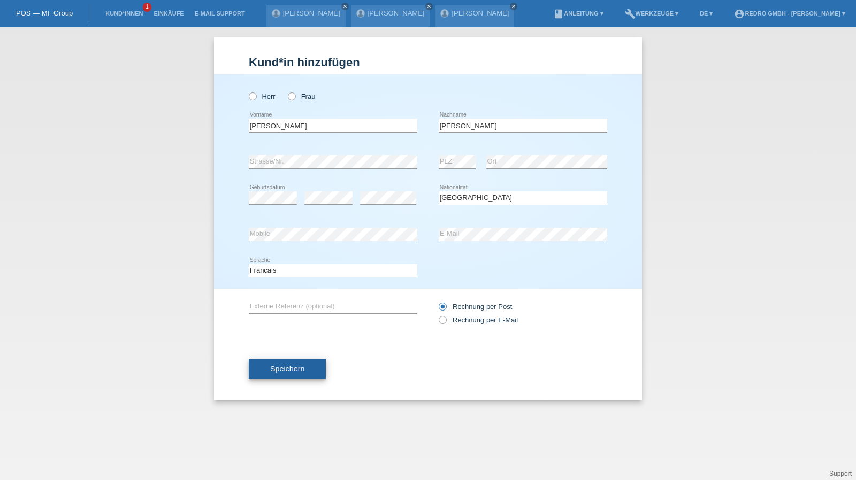
click at [277, 365] on span "Speichern" at bounding box center [287, 369] width 34 height 9
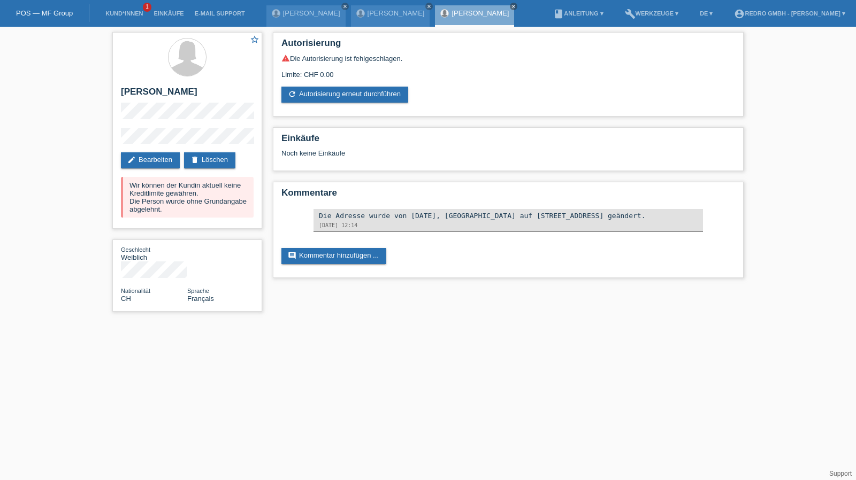
drag, startPoint x: 0, startPoint y: 0, endPoint x: 303, endPoint y: 99, distance: 318.4
click at [303, 99] on link "refresh Autorisierung erneut durchführen" at bounding box center [344, 95] width 127 height 16
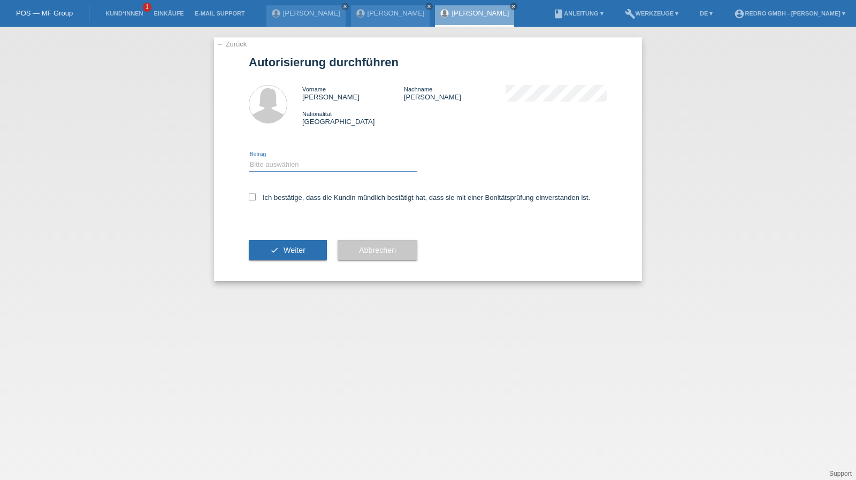
click at [296, 168] on select "Bitte auswählen CHF 1.00 - CHF 499.00 CHF 500.00 - CHF 1'999.00 CHF 2'000.00 - …" at bounding box center [333, 164] width 168 height 13
select select "1"
click at [249, 158] on select "Bitte auswählen CHF 1.00 - CHF 499.00 CHF 500.00 - CHF 1'999.00 CHF 2'000.00 - …" at bounding box center [333, 164] width 168 height 13
click at [284, 198] on label "Ich bestätige, dass die Kundin mündlich bestätigt hat, dass sie mit einer Bonit…" at bounding box center [419, 198] width 341 height 8
click at [256, 198] on input "Ich bestätige, dass die Kundin mündlich bestätigt hat, dass sie mit einer Bonit…" at bounding box center [252, 197] width 7 height 7
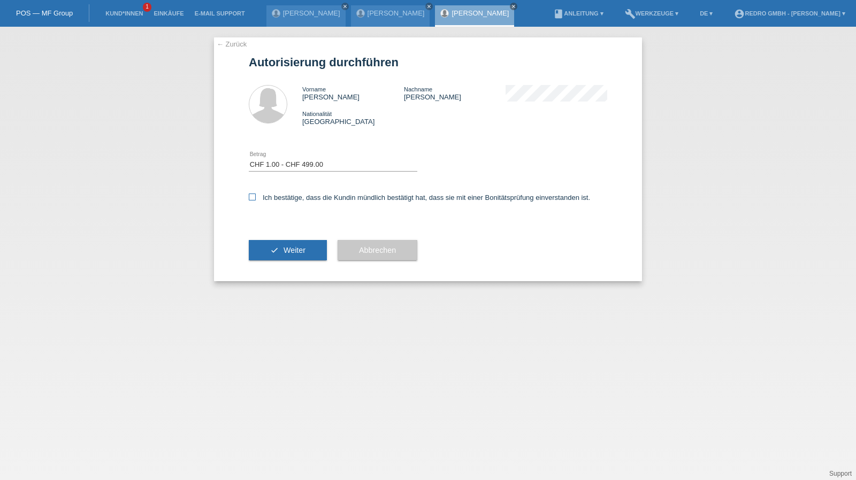
checkbox input "true"
click at [278, 245] on button "check Weiter" at bounding box center [288, 250] width 78 height 20
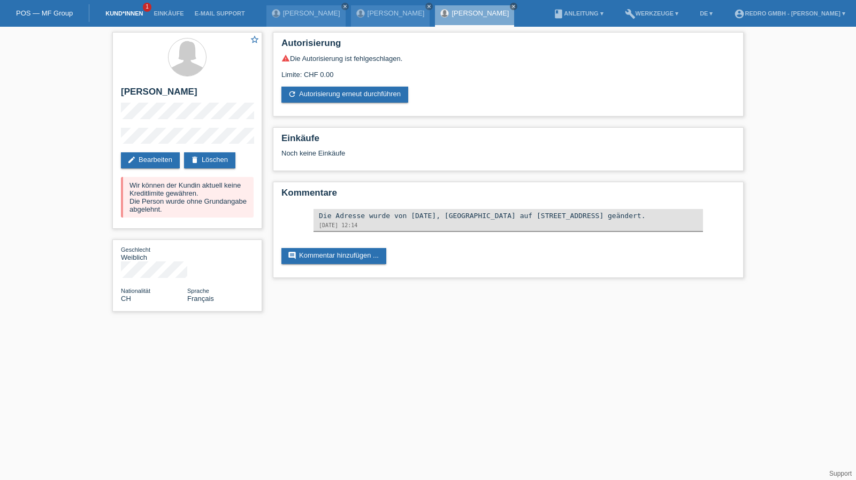
click at [108, 16] on link "Kund*innen" at bounding box center [124, 13] width 48 height 6
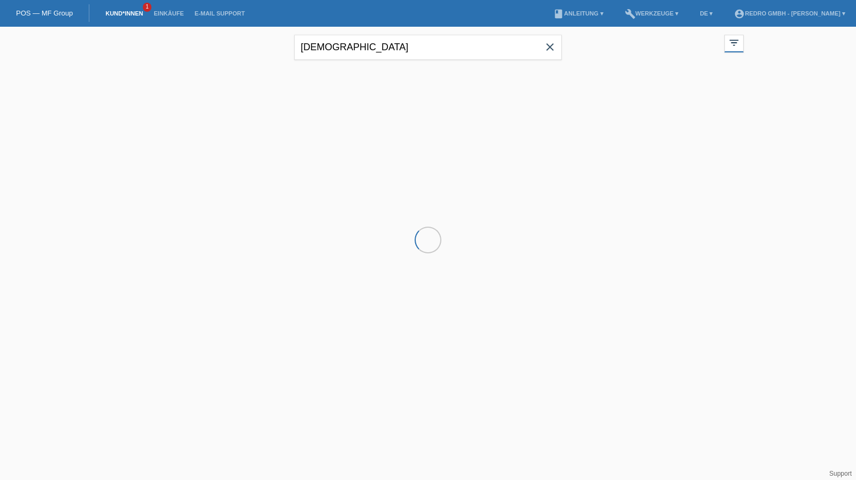
click at [405, 41] on input "[DEMOGRAPHIC_DATA]" at bounding box center [427, 47] width 267 height 25
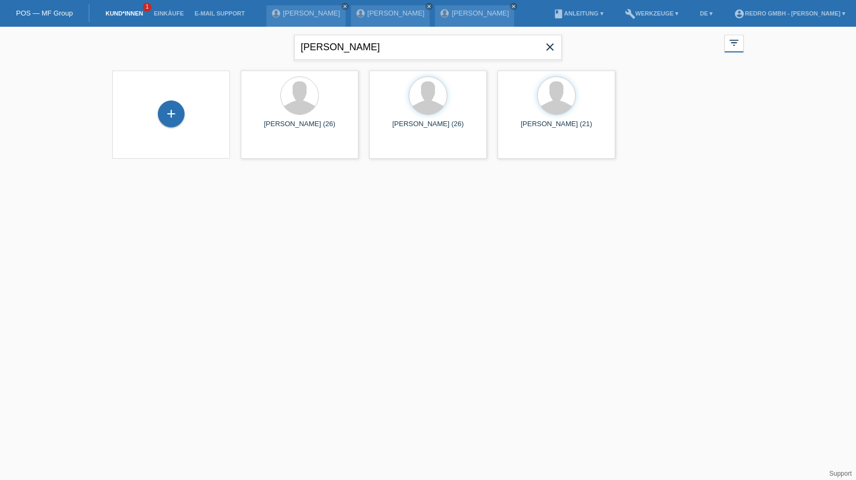
type input "[PERSON_NAME]"
click at [530, 153] on span "Anzeigen" at bounding box center [527, 149] width 29 height 8
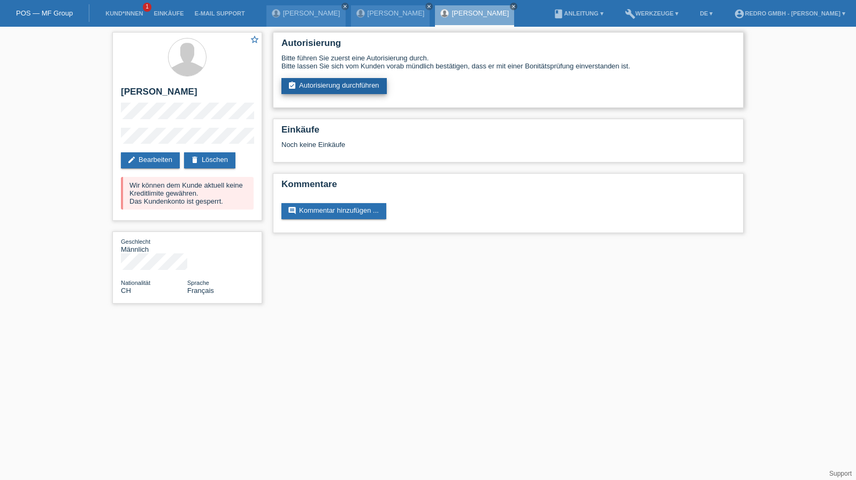
click at [320, 91] on link "assignment_turned_in Autorisierung durchführen" at bounding box center [333, 86] width 105 height 16
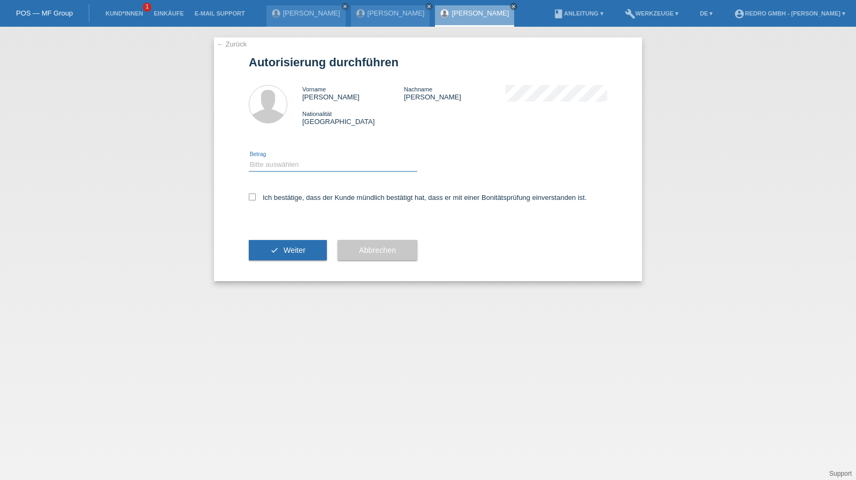
click at [273, 164] on select "Bitte auswählen CHF 1.00 - CHF 499.00 CHF 500.00 - CHF 1'999.00 CHF 2'000.00 - …" at bounding box center [333, 164] width 168 height 13
select select "1"
click at [249, 158] on select "Bitte auswählen CHF 1.00 - CHF 499.00 CHF 500.00 - CHF 1'999.00 CHF 2'000.00 - …" at bounding box center [333, 164] width 168 height 13
click at [282, 198] on label "Ich bestätige, dass der Kunde mündlich bestätigt hat, dass er mit einer Bonität…" at bounding box center [418, 198] width 338 height 8
click at [256, 198] on input "Ich bestätige, dass der Kunde mündlich bestätigt hat, dass er mit einer Bonität…" at bounding box center [252, 197] width 7 height 7
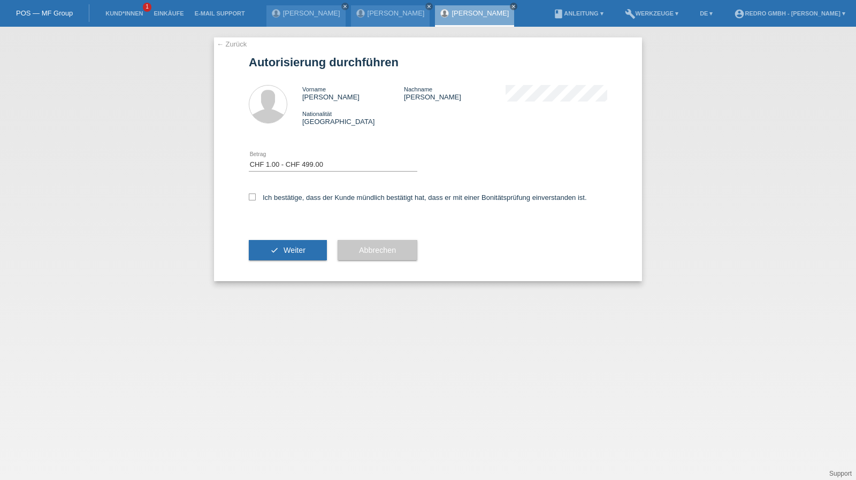
checkbox input "true"
click at [285, 251] on span "Weiter" at bounding box center [294, 250] width 22 height 9
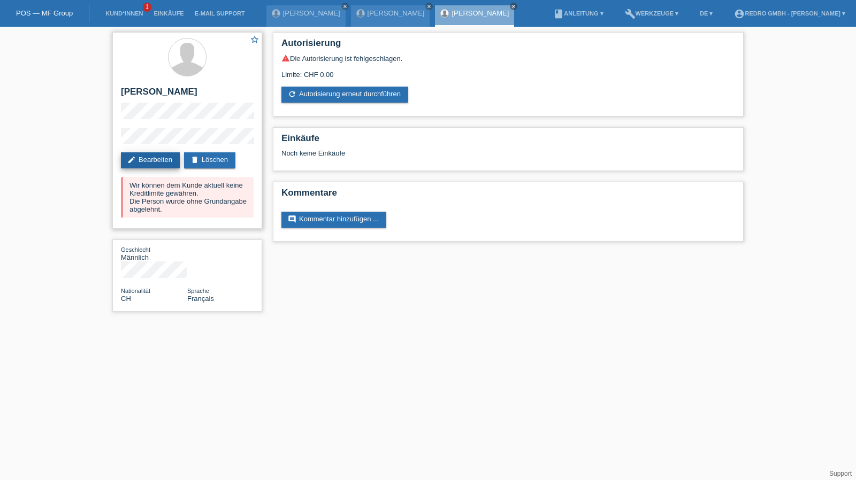
click at [168, 163] on link "edit Bearbeiten" at bounding box center [150, 160] width 59 height 16
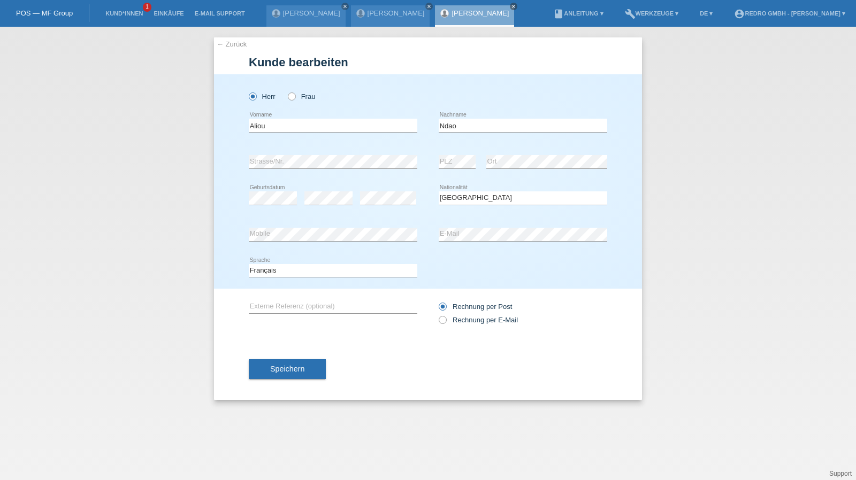
select select "CH"
click at [139, 16] on link "Kund*innen" at bounding box center [124, 13] width 48 height 6
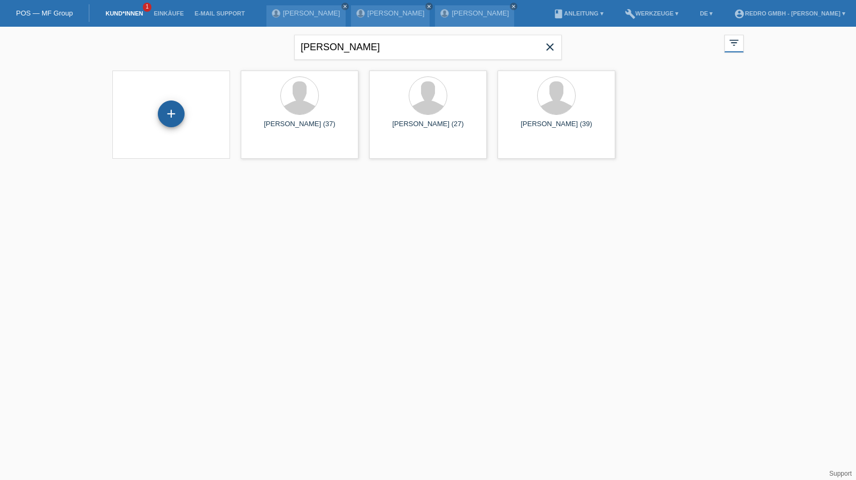
click at [175, 119] on div "+" at bounding box center [171, 114] width 26 height 18
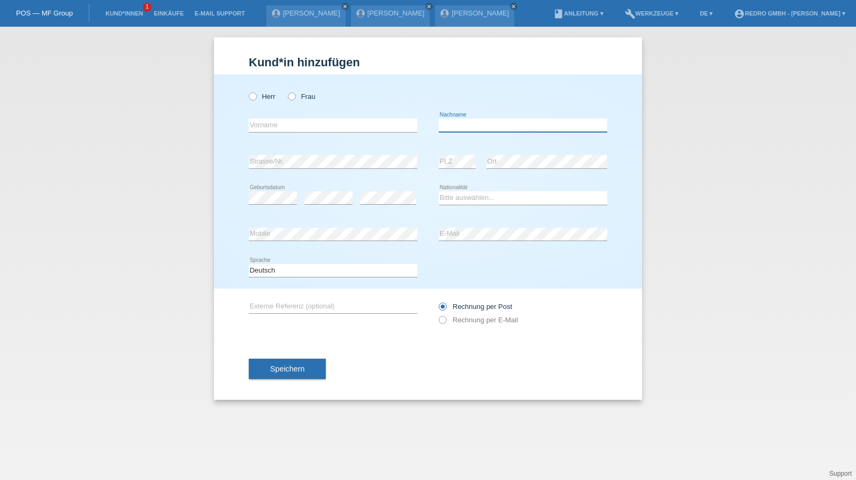
click at [480, 132] on input "text" at bounding box center [522, 125] width 168 height 13
click at [480, 131] on div "error Nachname" at bounding box center [522, 126] width 168 height 14
click at [475, 122] on input "text" at bounding box center [522, 125] width 168 height 13
type input "Anabela"
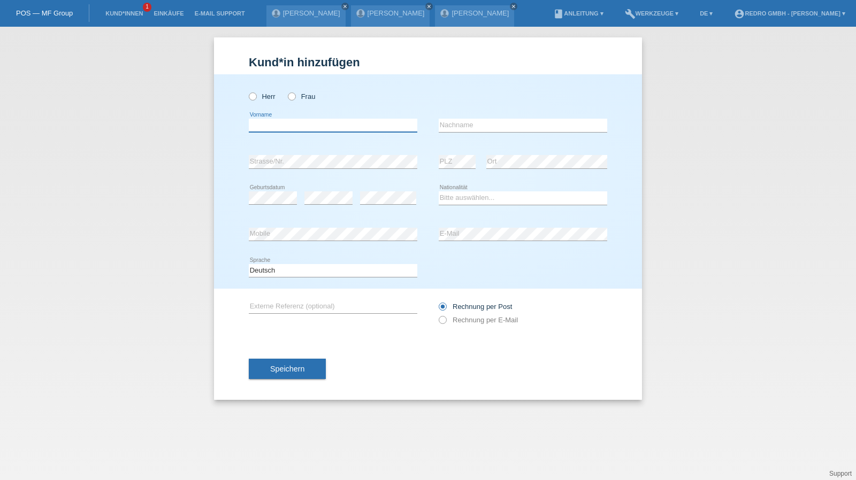
click at [380, 126] on input "text" at bounding box center [333, 125] width 168 height 13
paste input "Anabela"
drag, startPoint x: 288, startPoint y: 124, endPoint x: 190, endPoint y: 128, distance: 97.9
click at [190, 128] on div "Kund*in hinzufügen Kunde hinzufügen Kundin hinzufügen Herr Frau Lima DuarteAnab…" at bounding box center [428, 253] width 856 height 453
type input "Anabela"
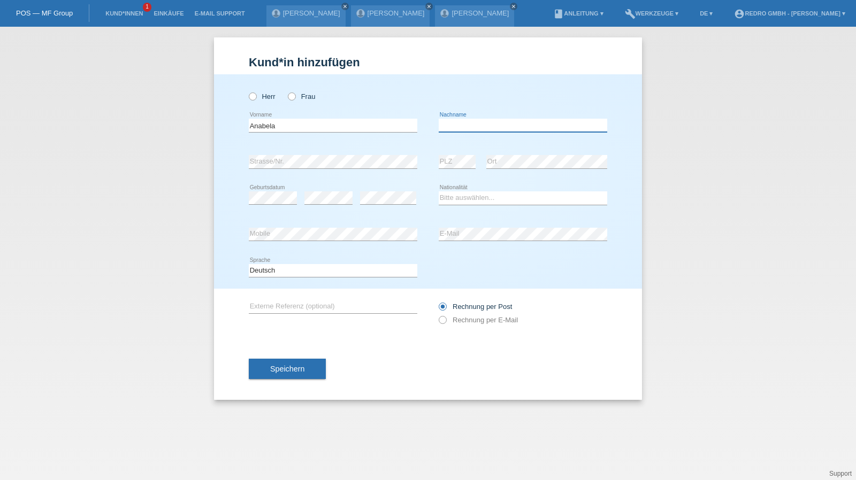
click at [473, 123] on input "text" at bounding box center [522, 125] width 168 height 13
paste input "Lima Duarte"
type input "Lima Duarte"
select select "CH"
click at [295, 363] on button "Speichern" at bounding box center [287, 369] width 77 height 20
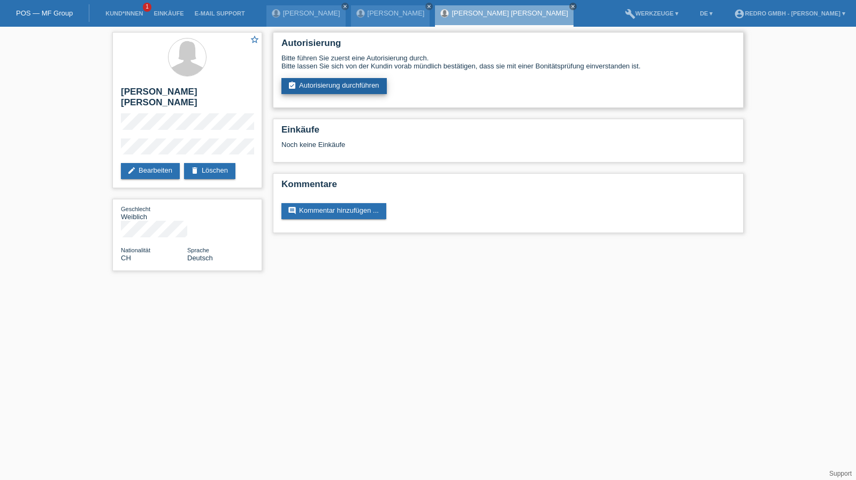
click at [319, 90] on link "assignment_turned_in Autorisierung durchführen" at bounding box center [333, 86] width 105 height 16
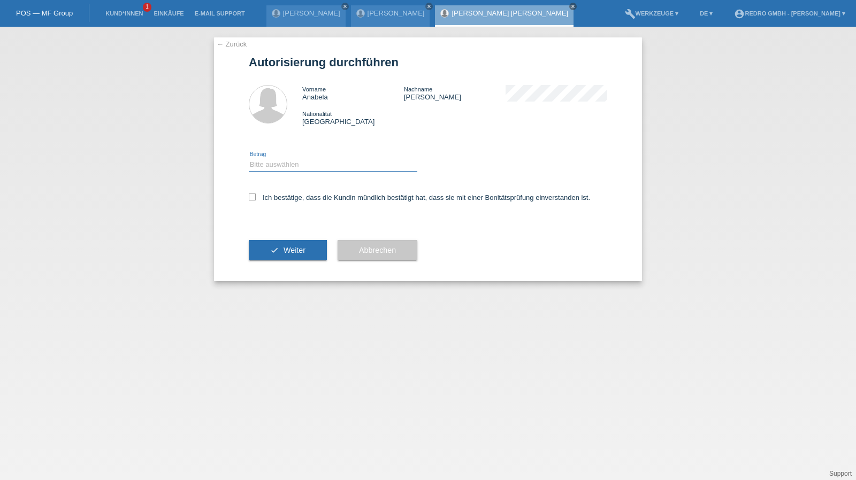
click at [280, 165] on select "Bitte auswählen CHF 1.00 - CHF 499.00 CHF 500.00 - CHF 1'999.00 CHF 2'000.00 - …" at bounding box center [333, 164] width 168 height 13
select select "1"
click at [249, 158] on select "Bitte auswählen CHF 1.00 - CHF 499.00 CHF 500.00 - CHF 1'999.00 CHF 2'000.00 - …" at bounding box center [333, 164] width 168 height 13
click at [271, 202] on label "Ich bestätige, dass die Kundin mündlich bestätigt hat, dass sie mit einer Bonit…" at bounding box center [419, 198] width 341 height 8
click at [256, 201] on input "Ich bestätige, dass die Kundin mündlich bestätigt hat, dass sie mit einer Bonit…" at bounding box center [252, 197] width 7 height 7
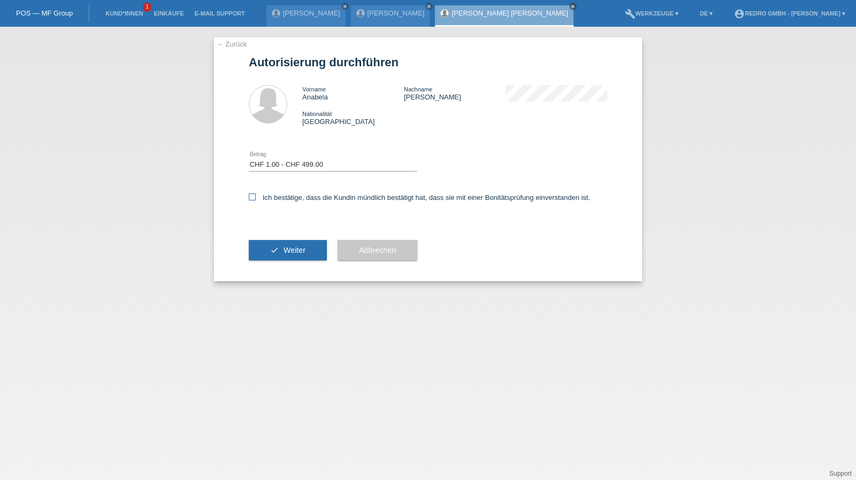
checkbox input "true"
click at [278, 248] on button "check Weiter" at bounding box center [288, 250] width 78 height 20
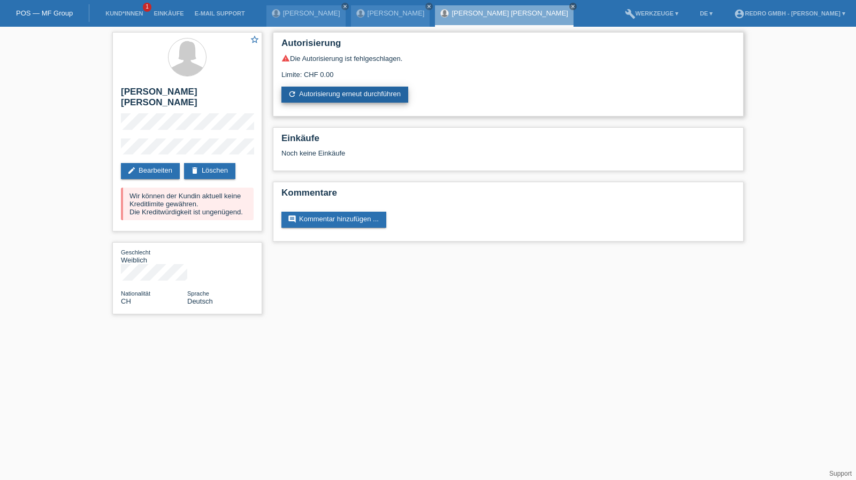
click at [355, 97] on link "refresh Autorisierung erneut durchführen" at bounding box center [344, 95] width 127 height 16
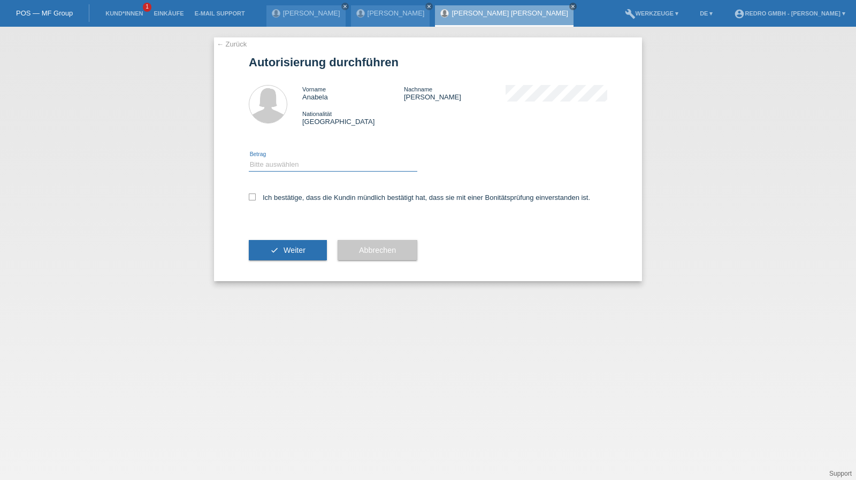
click at [299, 166] on select "Bitte auswählen CHF 1.00 - CHF 499.00 CHF 500.00 - CHF 1'999.00 CHF 2'000.00 - …" at bounding box center [333, 164] width 168 height 13
select select "1"
click at [249, 158] on select "Bitte auswählen CHF 1.00 - CHF 499.00 CHF 500.00 - CHF 1'999.00 CHF 2'000.00 - …" at bounding box center [333, 164] width 168 height 13
click at [292, 196] on label "Ich bestätige, dass die Kundin mündlich bestätigt hat, dass sie mit einer Bonit…" at bounding box center [419, 198] width 341 height 8
click at [256, 196] on input "Ich bestätige, dass die Kundin mündlich bestätigt hat, dass sie mit einer Bonit…" at bounding box center [252, 197] width 7 height 7
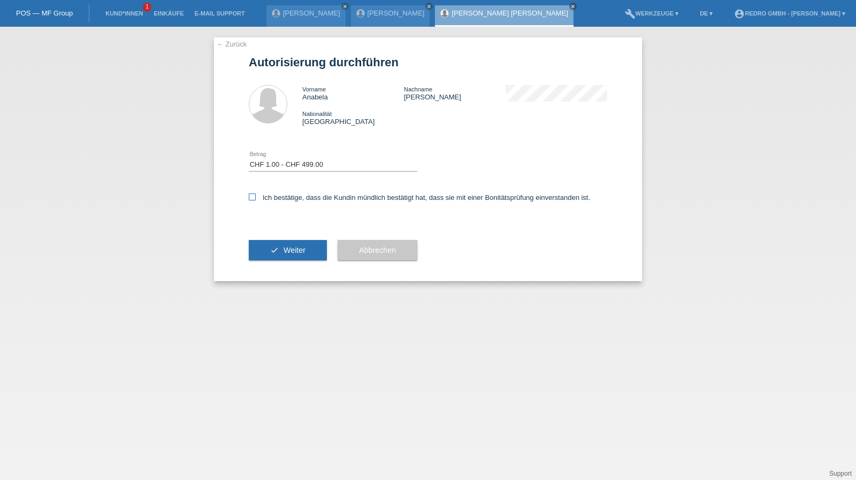
checkbox input "true"
click at [292, 245] on button "check Weiter" at bounding box center [288, 250] width 78 height 20
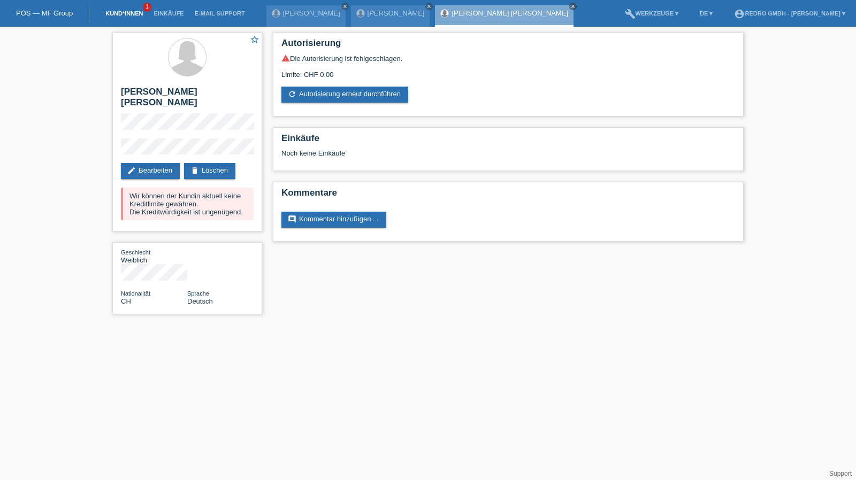
click at [135, 17] on link "Kund*innen" at bounding box center [124, 13] width 48 height 6
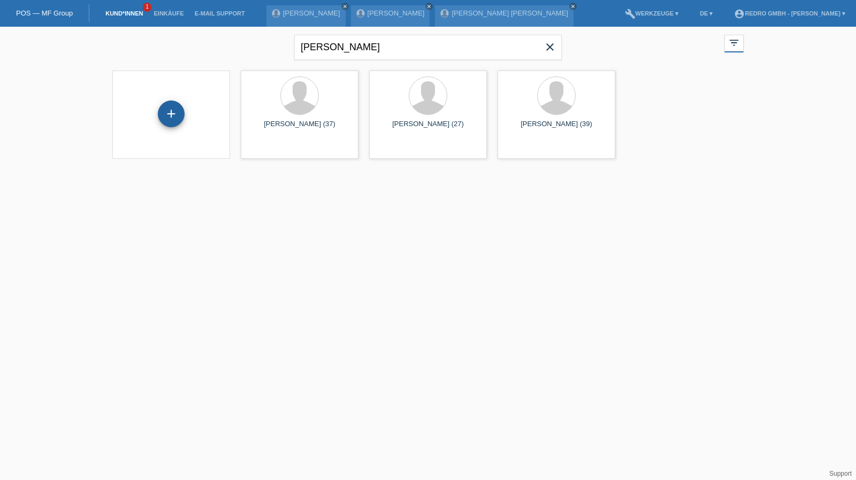
click at [170, 119] on div "+" at bounding box center [171, 114] width 26 height 18
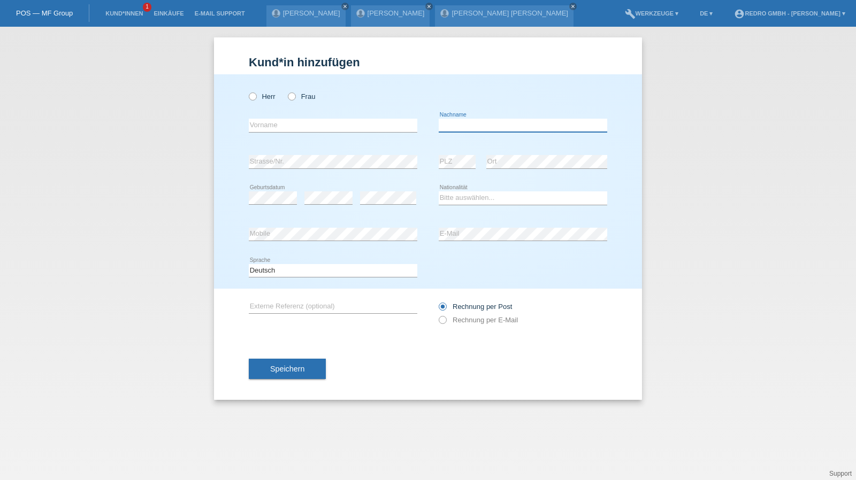
click at [484, 127] on input "text" at bounding box center [522, 125] width 168 height 13
type input "Anabela"
click at [121, 16] on link "Kund*innen" at bounding box center [124, 13] width 48 height 6
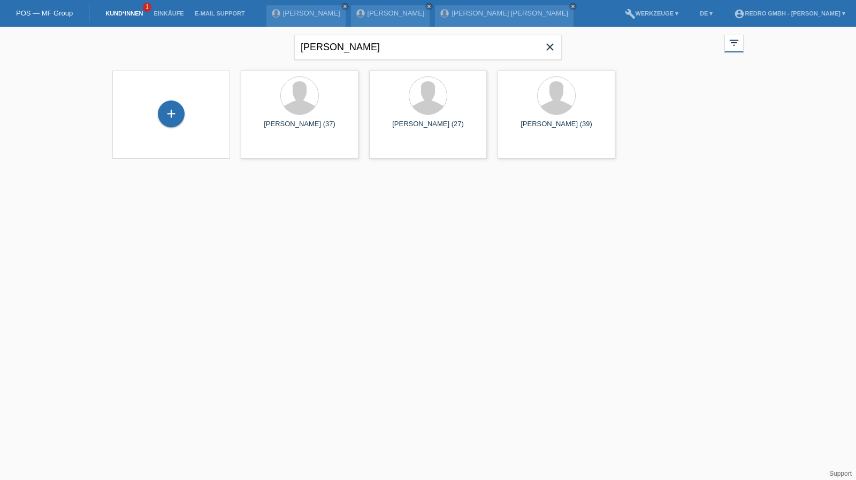
click at [183, 120] on div "+" at bounding box center [171, 115] width 101 height 28
click at [184, 110] on div "+" at bounding box center [171, 115] width 101 height 28
click at [160, 112] on div "+" at bounding box center [171, 114] width 27 height 27
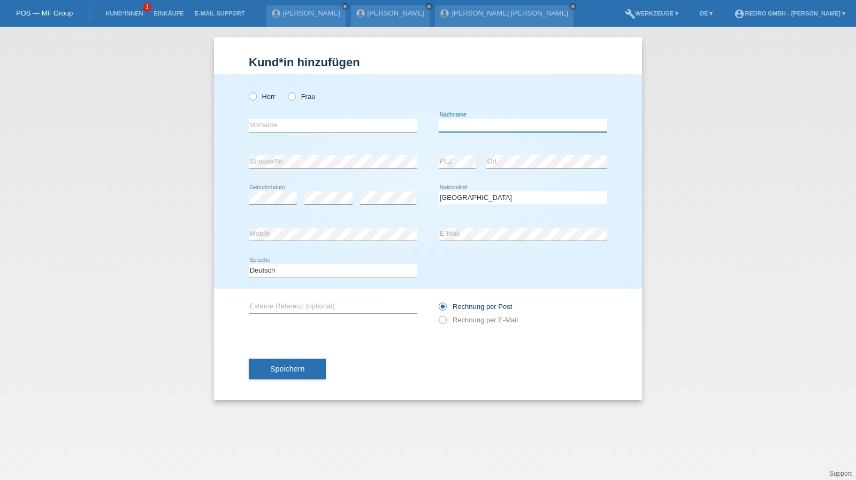
click at [485, 119] on input "text" at bounding box center [522, 125] width 168 height 13
type input "Demalijaj"
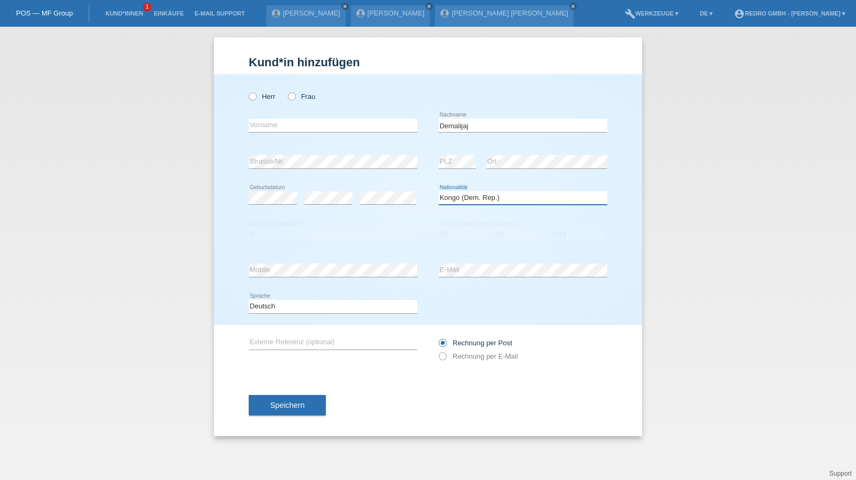
select select "XK"
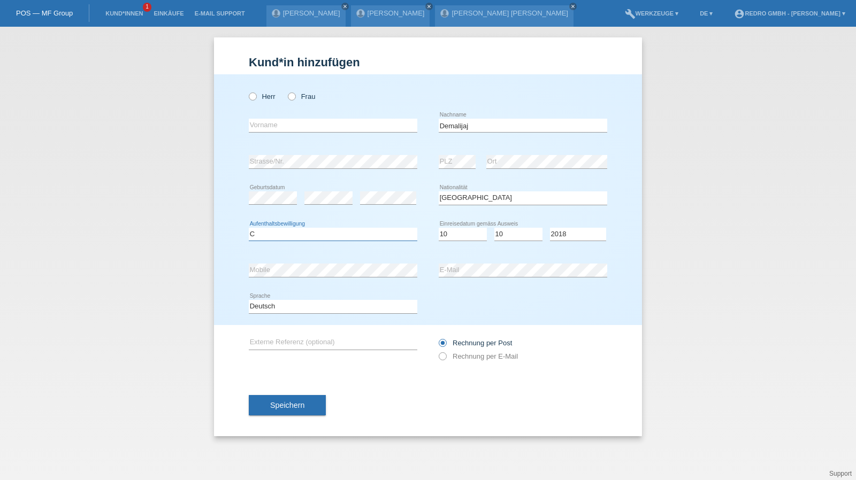
select select "C"
click at [310, 400] on button "Speichern" at bounding box center [287, 405] width 77 height 20
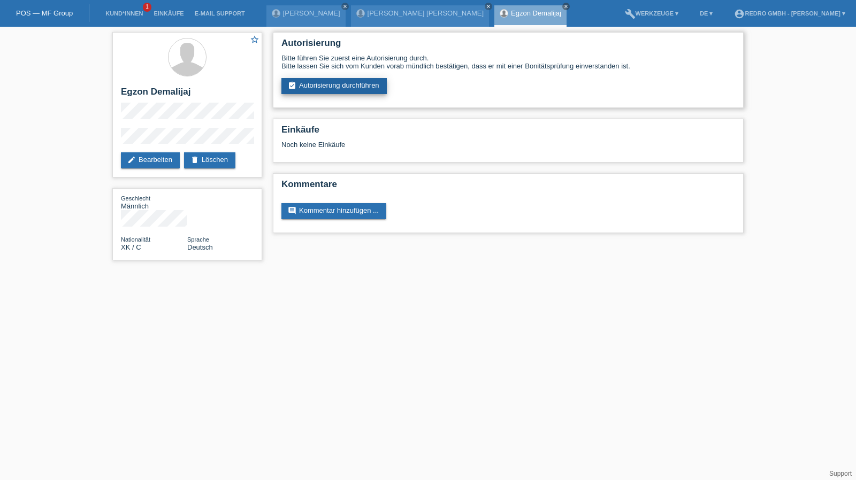
click at [337, 89] on link "assignment_turned_in Autorisierung durchführen" at bounding box center [333, 86] width 105 height 16
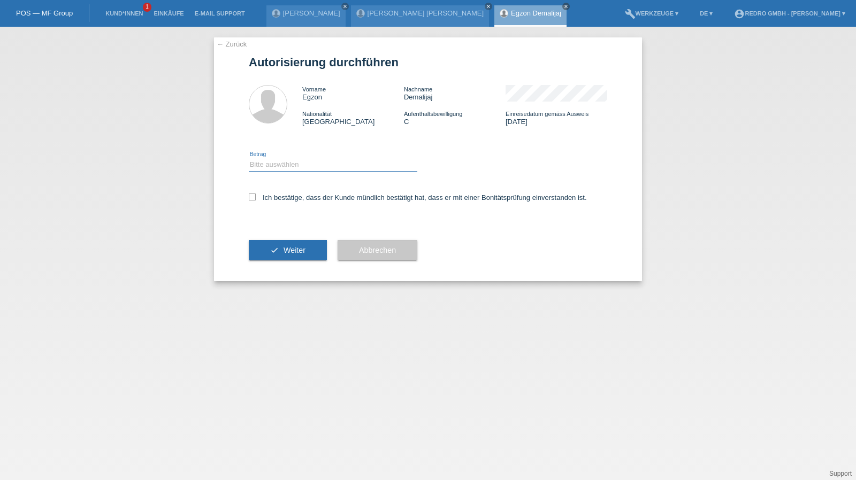
drag, startPoint x: 271, startPoint y: 165, endPoint x: 271, endPoint y: 171, distance: 5.4
click at [271, 165] on select "Bitte auswählen CHF 1.00 - CHF 499.00 CHF 500.00 - CHF 1'999.00 CHF 2'000.00 - …" at bounding box center [333, 164] width 168 height 13
select select "1"
click at [249, 158] on select "Bitte auswählen CHF 1.00 - CHF 499.00 CHF 500.00 - CHF 1'999.00 CHF 2'000.00 - …" at bounding box center [333, 164] width 168 height 13
click at [263, 195] on label "Ich bestätige, dass der Kunde mündlich bestätigt hat, dass er mit einer Bonität…" at bounding box center [418, 198] width 338 height 8
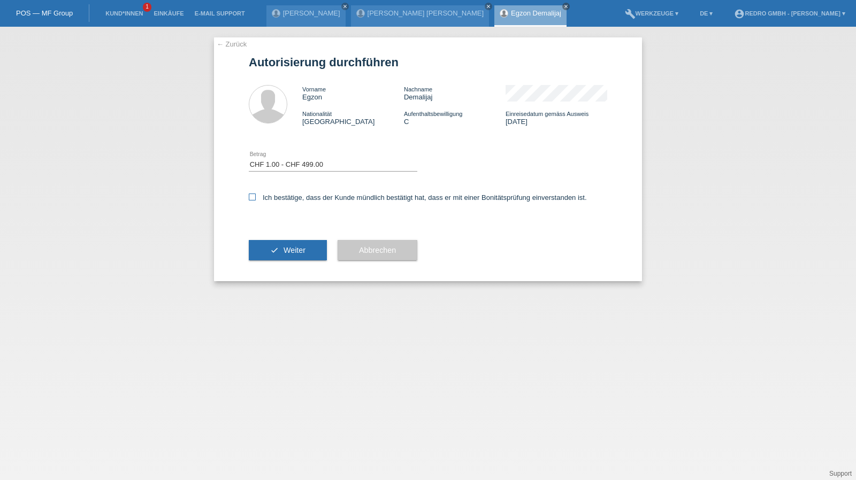
click at [256, 195] on input "Ich bestätige, dass der Kunde mündlich bestätigt hat, dass er mit einer Bonität…" at bounding box center [252, 197] width 7 height 7
checkbox input "true"
click at [263, 249] on button "check Weiter" at bounding box center [288, 250] width 78 height 20
